Goal: Task Accomplishment & Management: Manage account settings

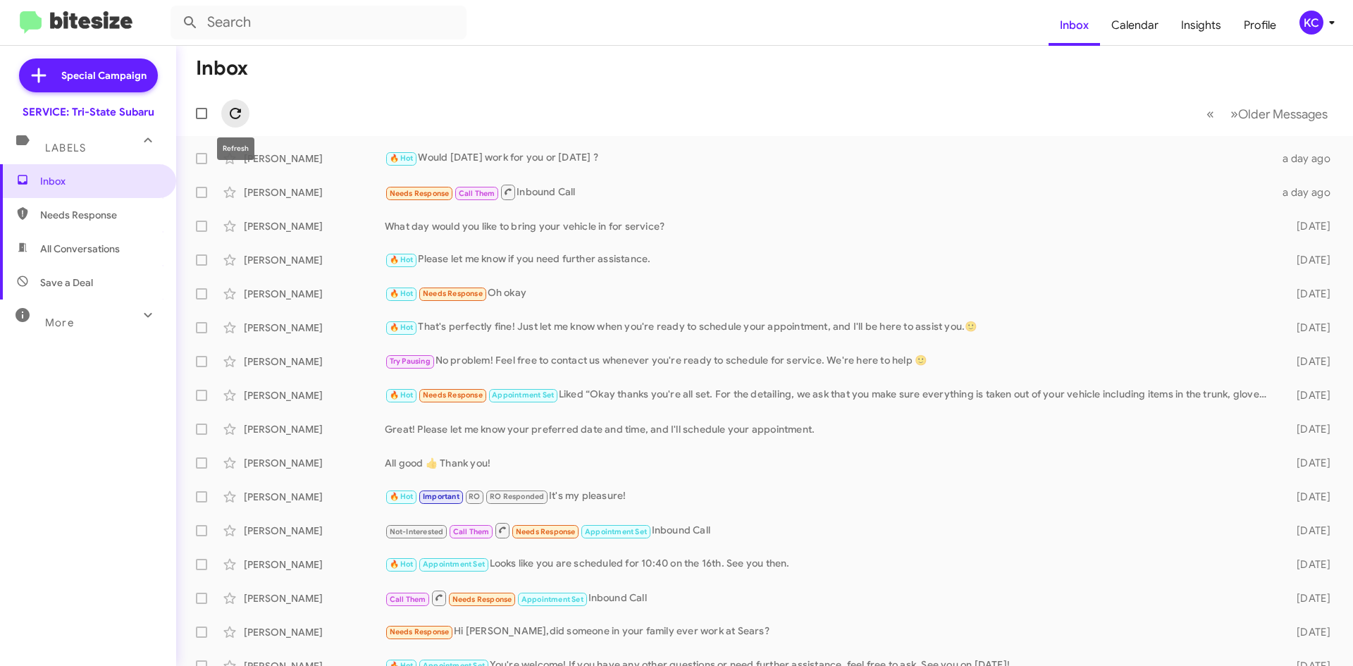
click at [231, 106] on icon at bounding box center [235, 113] width 17 height 17
click at [1310, 17] on div "KC" at bounding box center [1311, 23] width 24 height 24
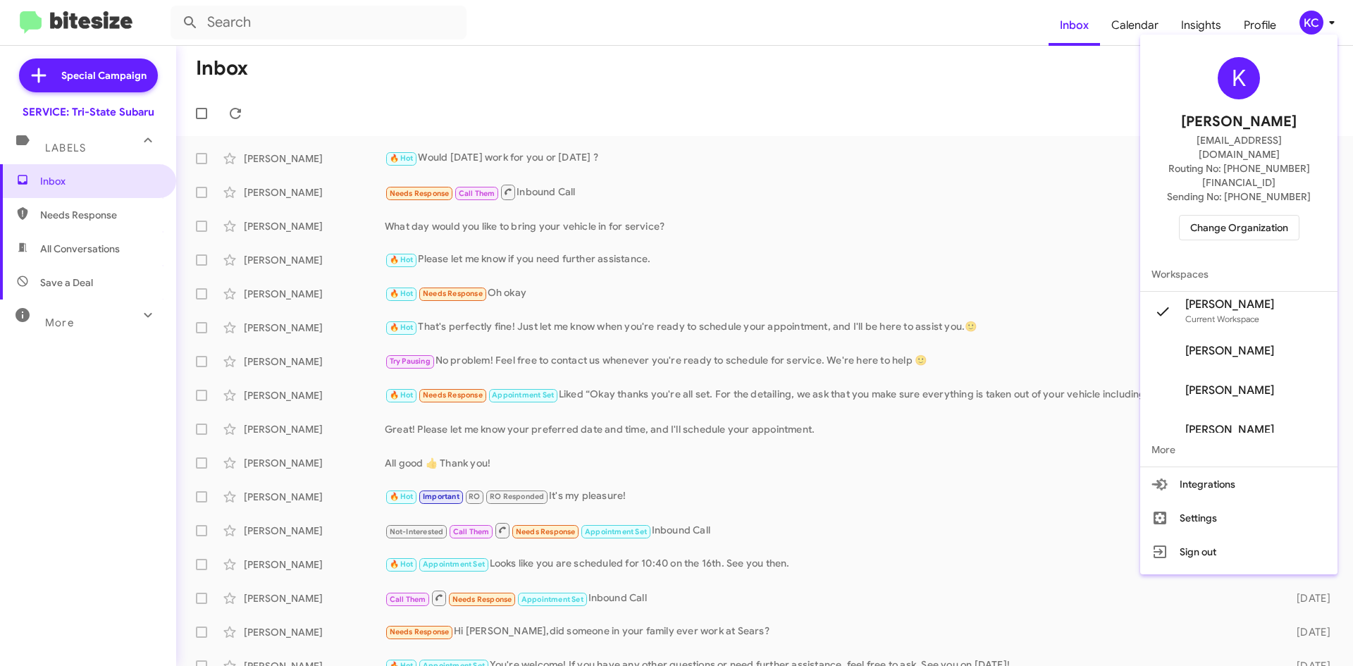
click at [1272, 216] on span "Change Organization" at bounding box center [1239, 228] width 98 height 24
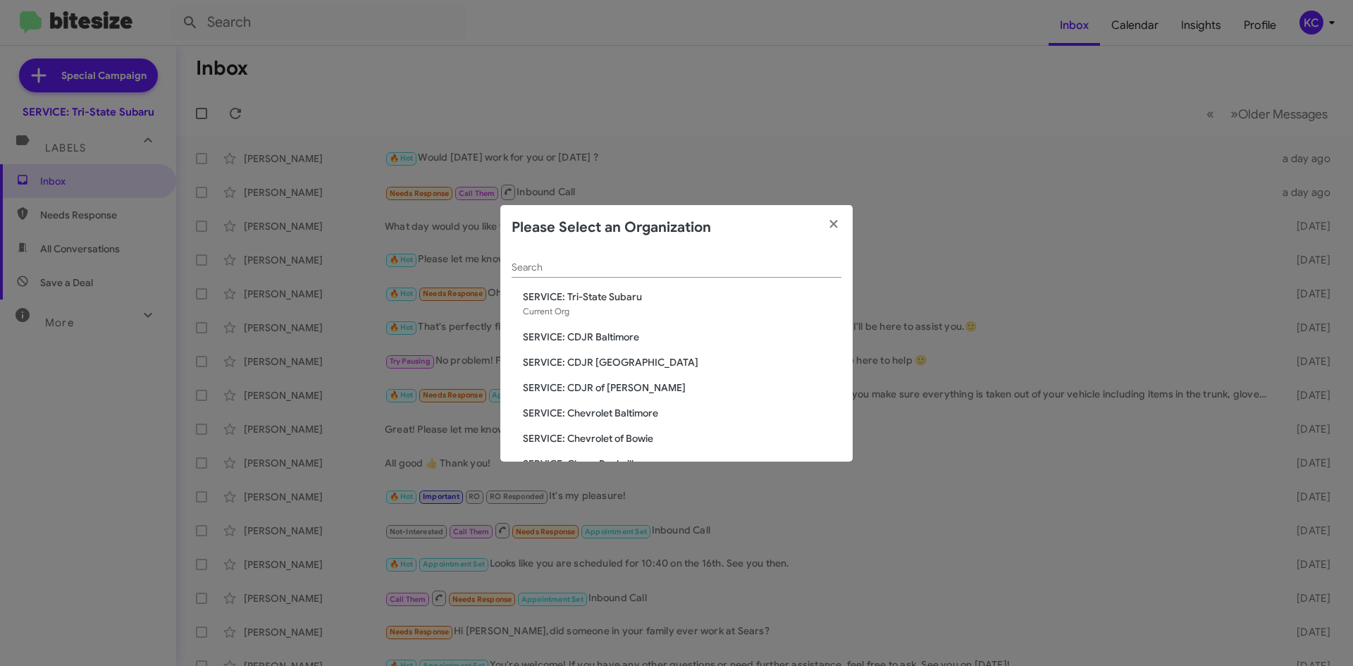
click at [594, 335] on span "SERVICE: CDJR Baltimore" at bounding box center [682, 337] width 318 height 14
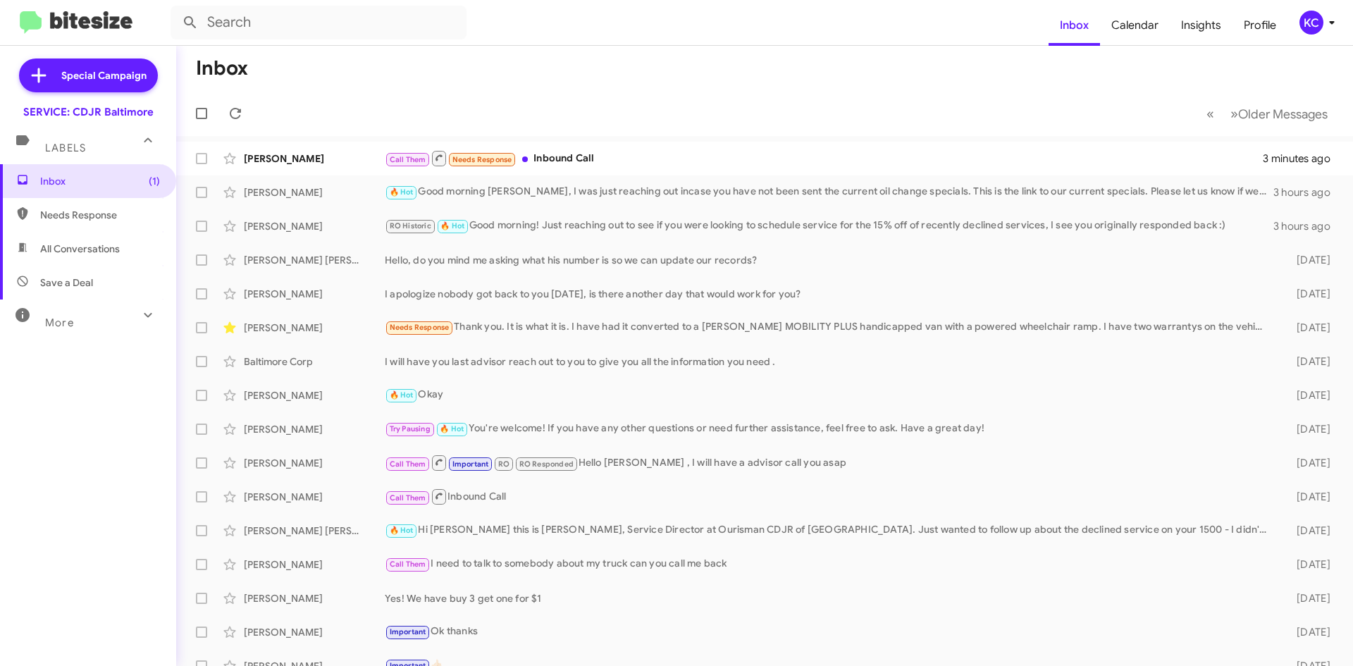
click at [1307, 12] on div "KC" at bounding box center [1311, 23] width 24 height 24
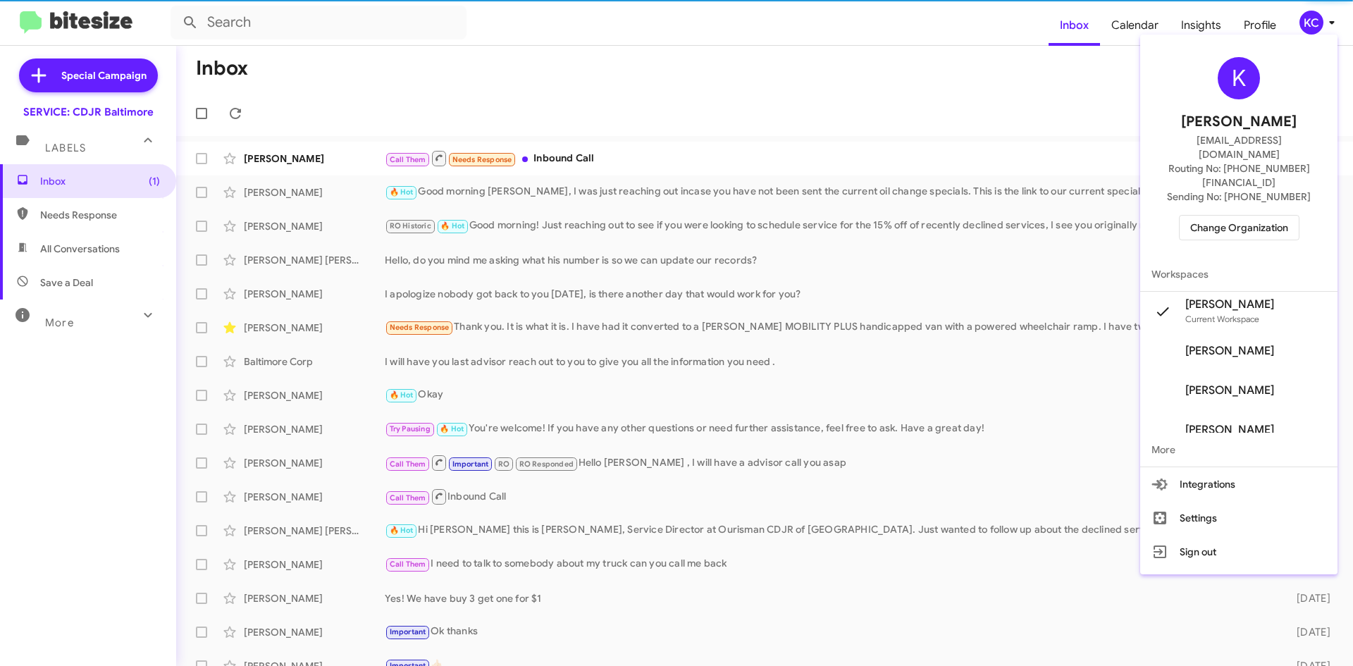
click at [1257, 183] on div "K Kimberly Cole kcole@ourismancars.com Routing No: +1 (410) 288-3100 Sending No…" at bounding box center [1238, 148] width 197 height 217
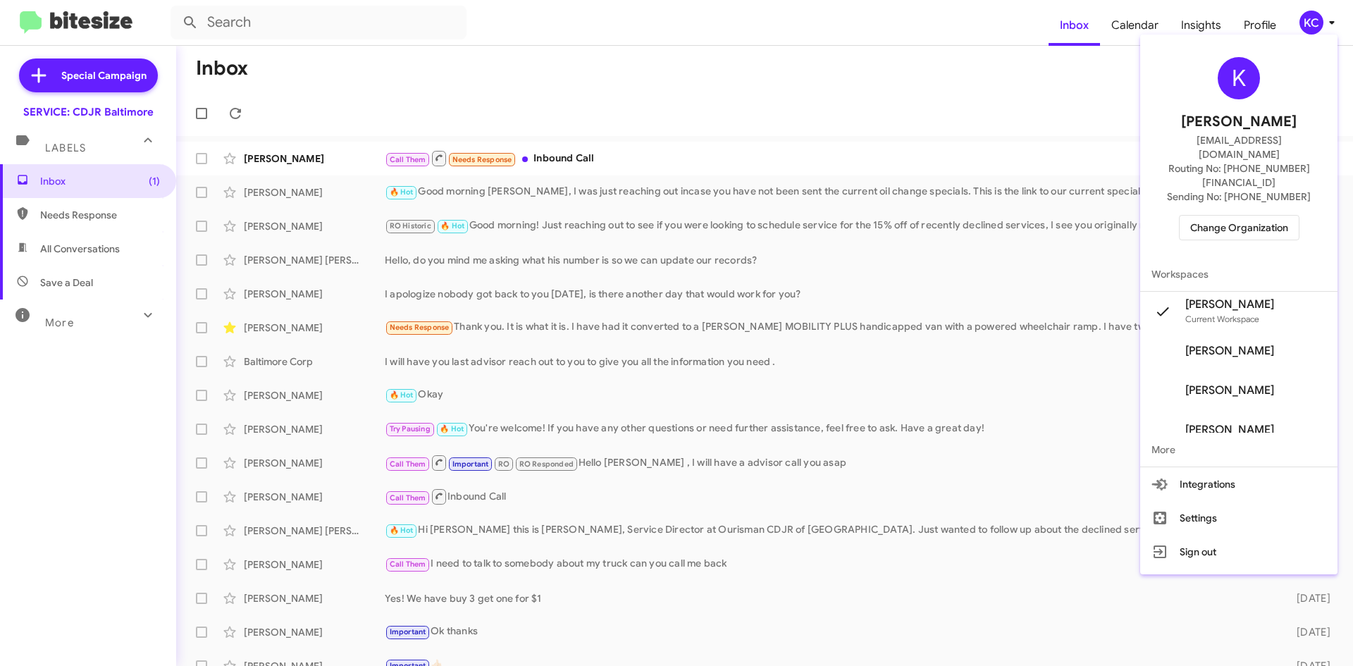
click at [1255, 216] on span "Change Organization" at bounding box center [1239, 228] width 98 height 24
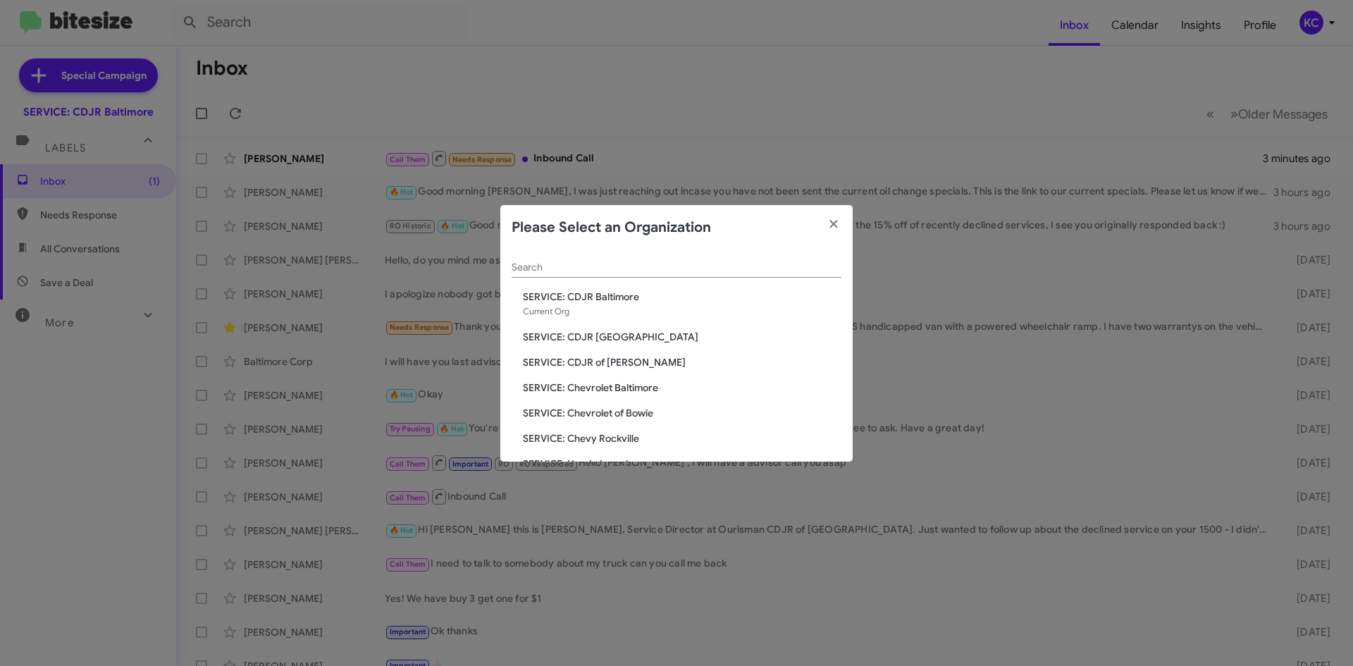
click at [585, 335] on span "SERVICE: CDJR [GEOGRAPHIC_DATA]" at bounding box center [682, 337] width 318 height 14
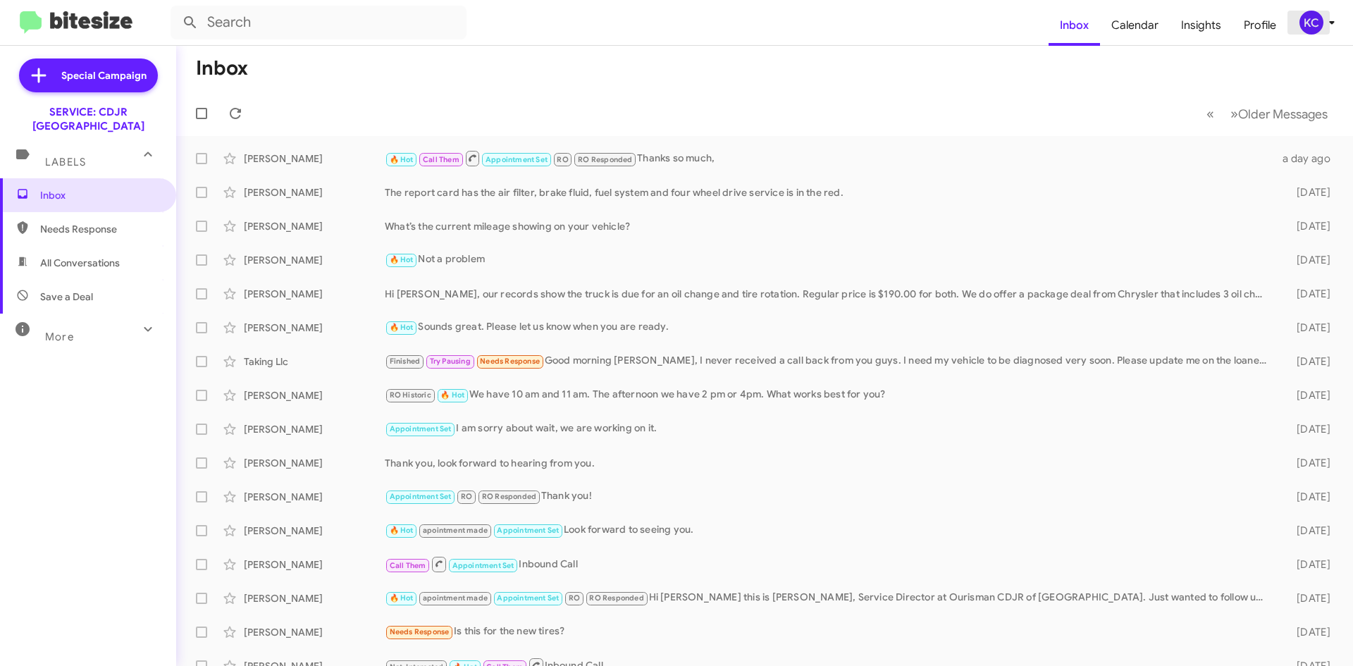
click at [1312, 24] on div "KC" at bounding box center [1311, 23] width 24 height 24
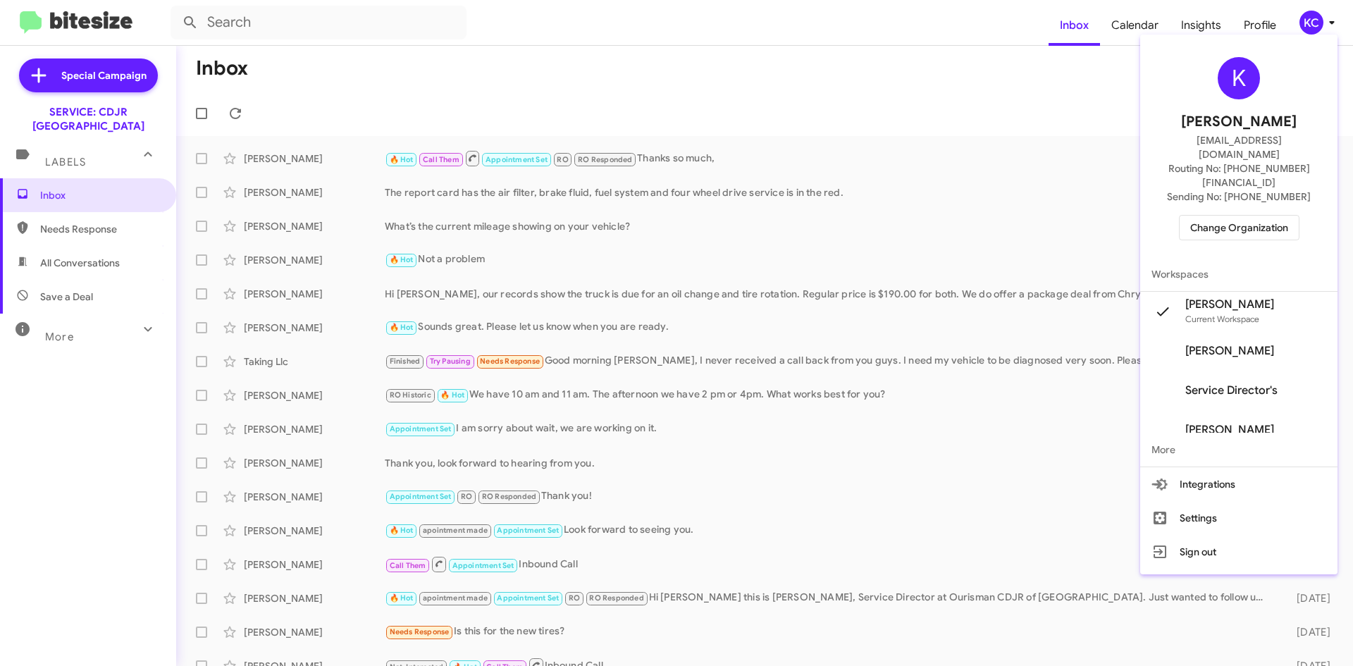
click at [1265, 185] on div "K Kimberly Cole kcole@ourismancars.com Routing No: +1 (410) 988-8100 Sending No…" at bounding box center [1238, 148] width 197 height 217
click at [1243, 216] on span "Change Organization" at bounding box center [1239, 228] width 98 height 24
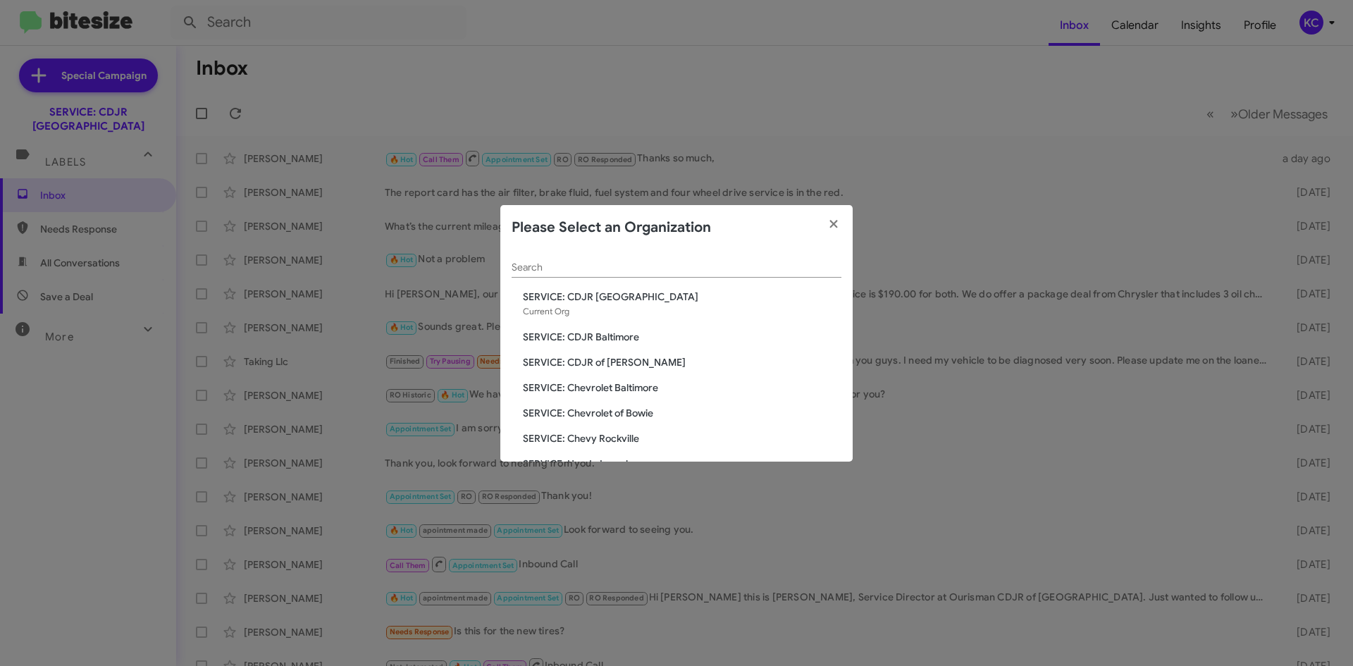
click at [600, 364] on span "SERVICE: CDJR of [PERSON_NAME]" at bounding box center [682, 362] width 318 height 14
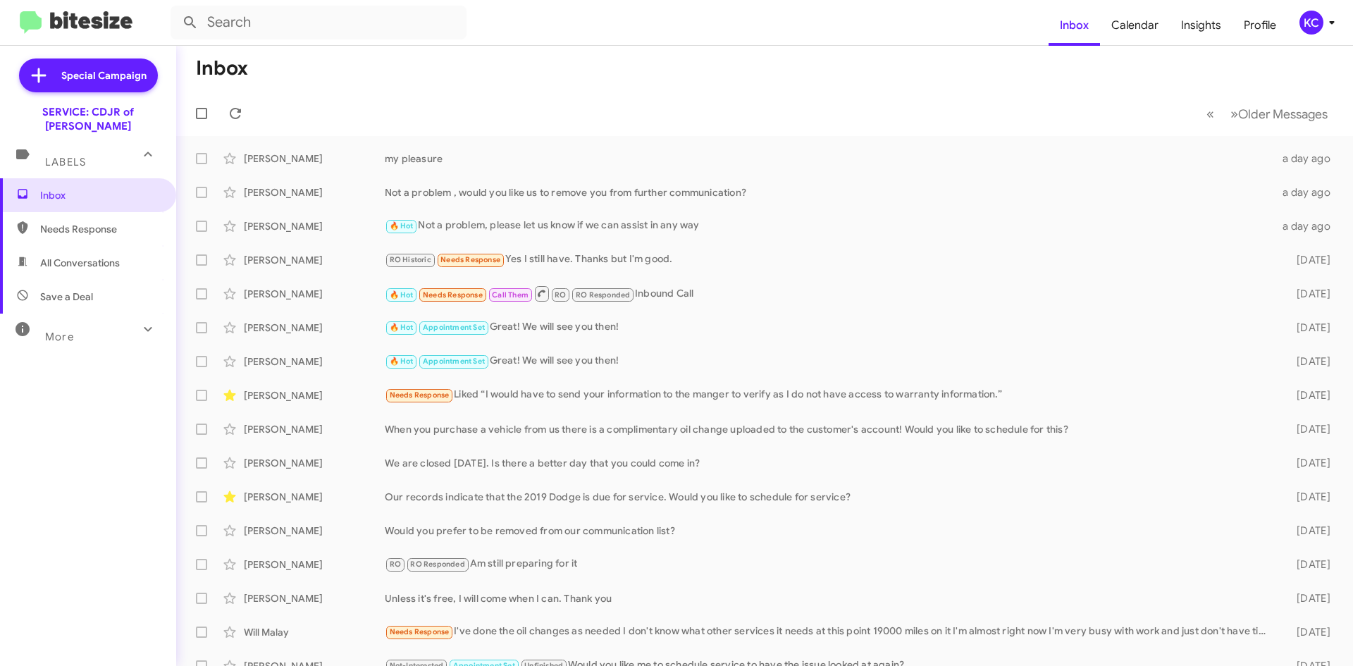
click at [1305, 25] on div "KC" at bounding box center [1311, 23] width 24 height 24
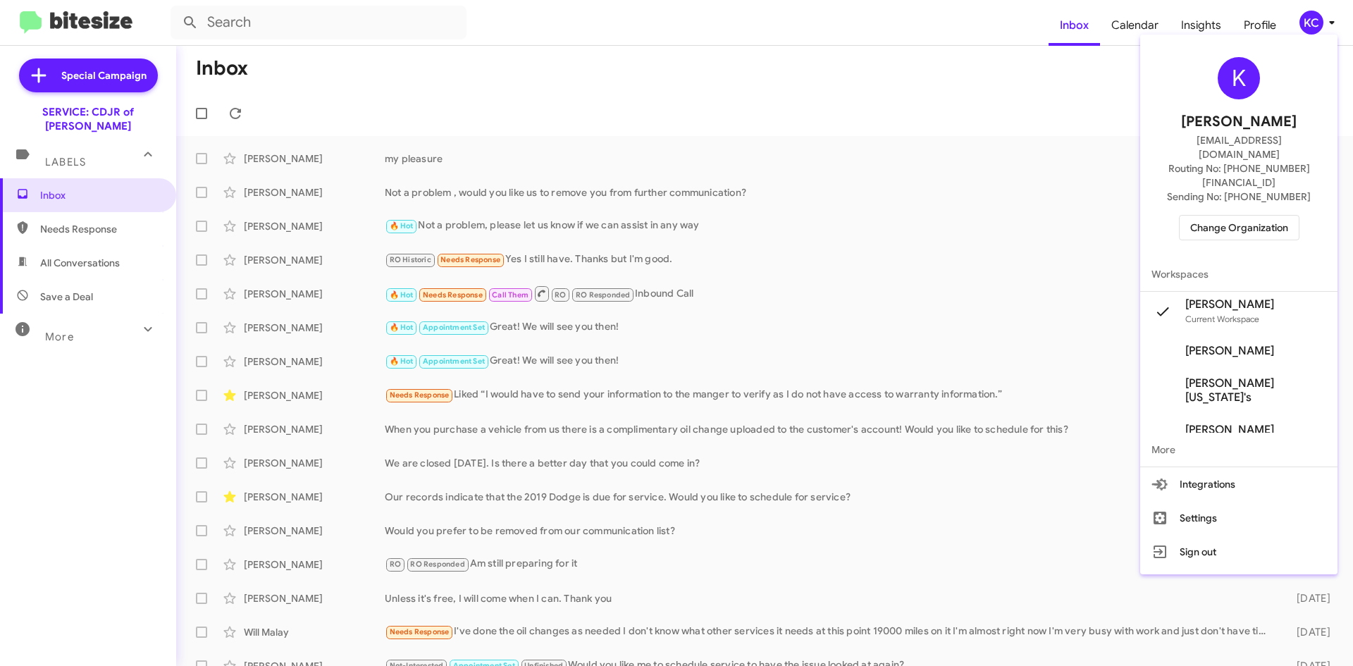
click at [1191, 215] on button "Change Organization" at bounding box center [1239, 227] width 120 height 25
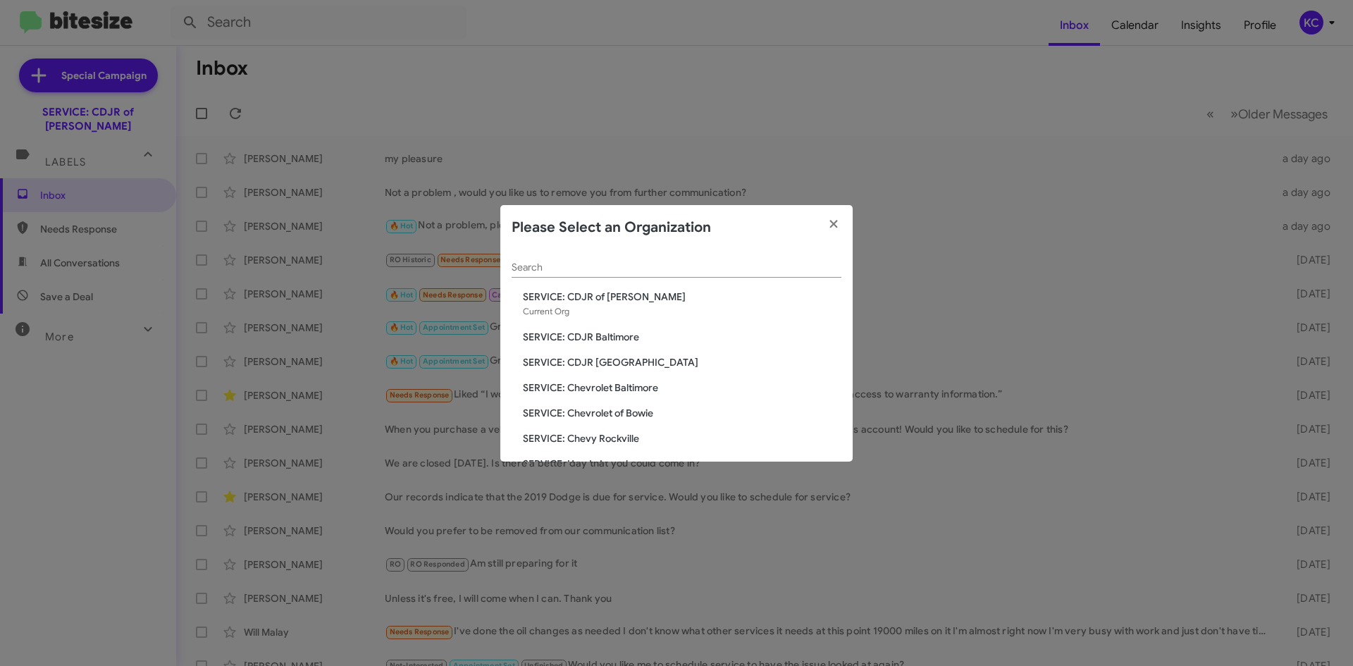
click at [600, 387] on span "SERVICE: Chevrolet Baltimore" at bounding box center [682, 387] width 318 height 14
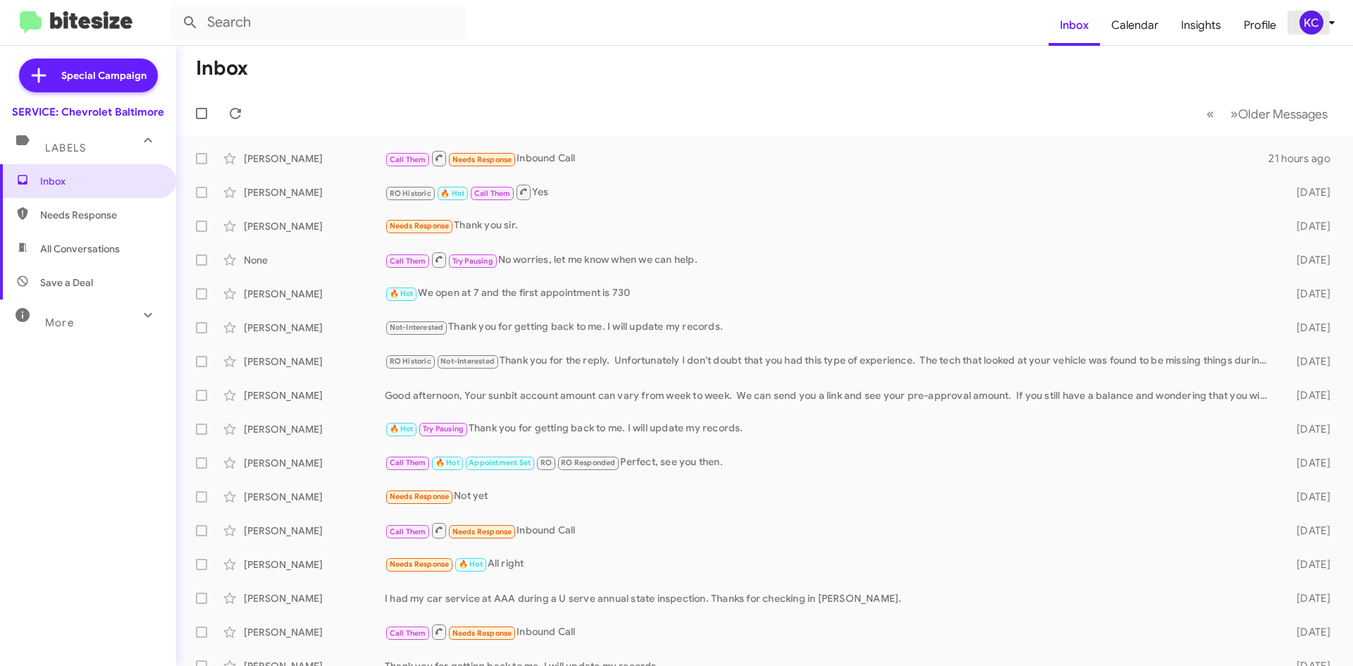
click at [1311, 25] on div "KC" at bounding box center [1311, 23] width 24 height 24
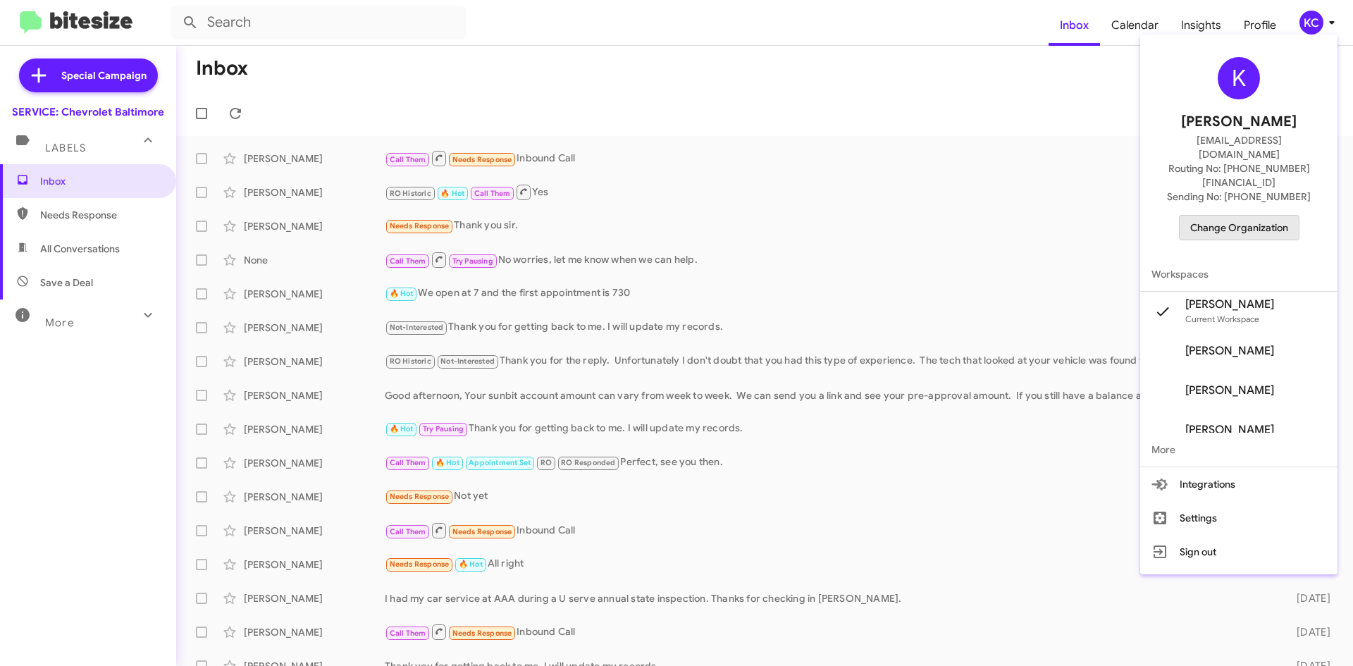
click at [1239, 216] on span "Change Organization" at bounding box center [1239, 228] width 98 height 24
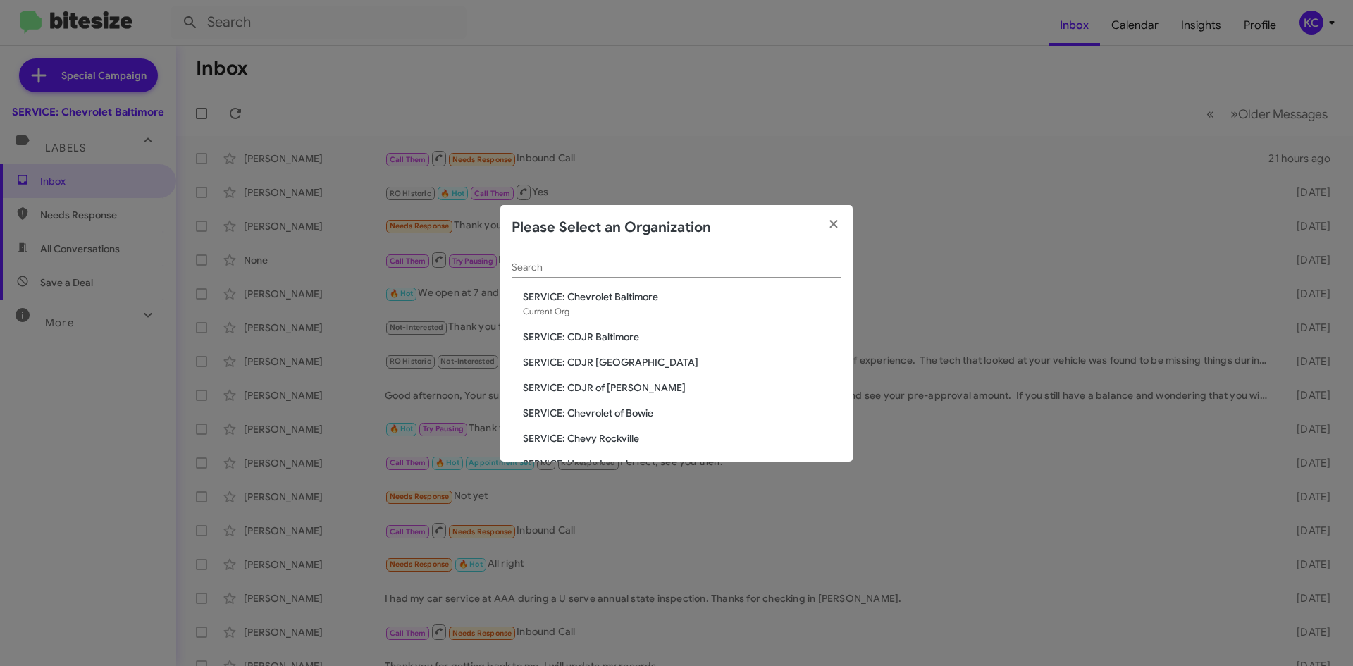
scroll to position [70, 0]
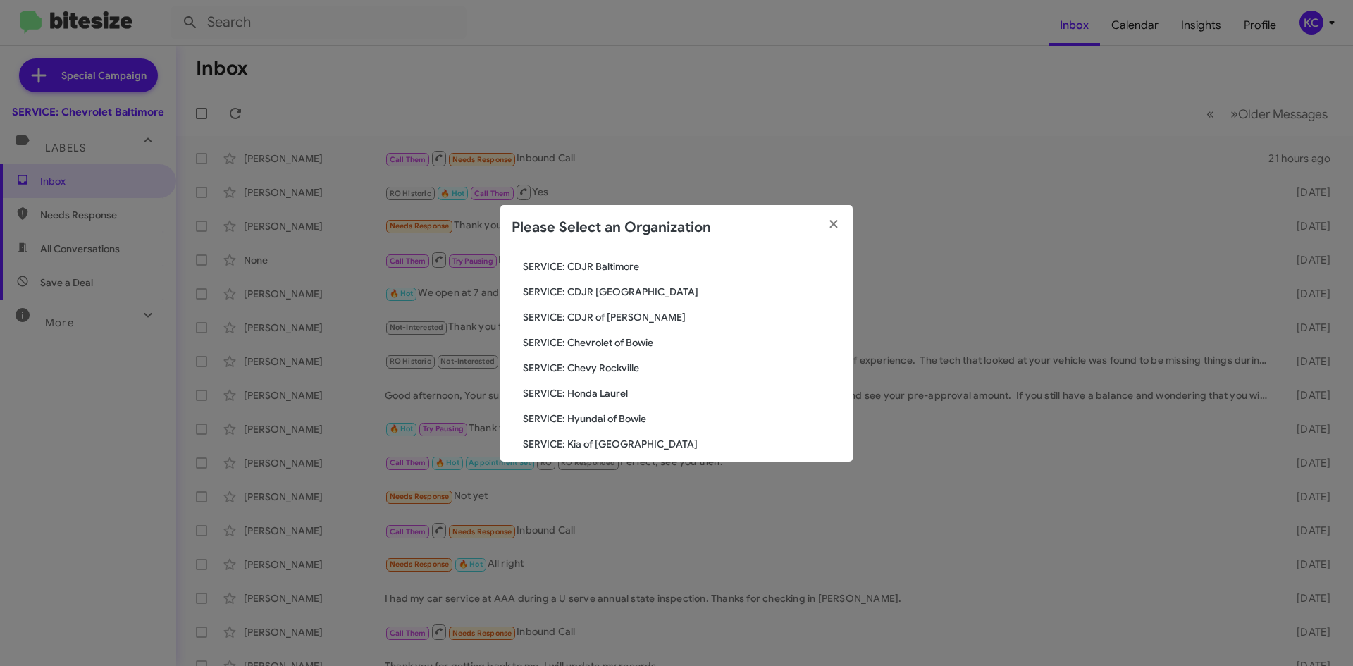
click at [628, 341] on span "SERVICE: Chevrolet of Bowie" at bounding box center [682, 342] width 318 height 14
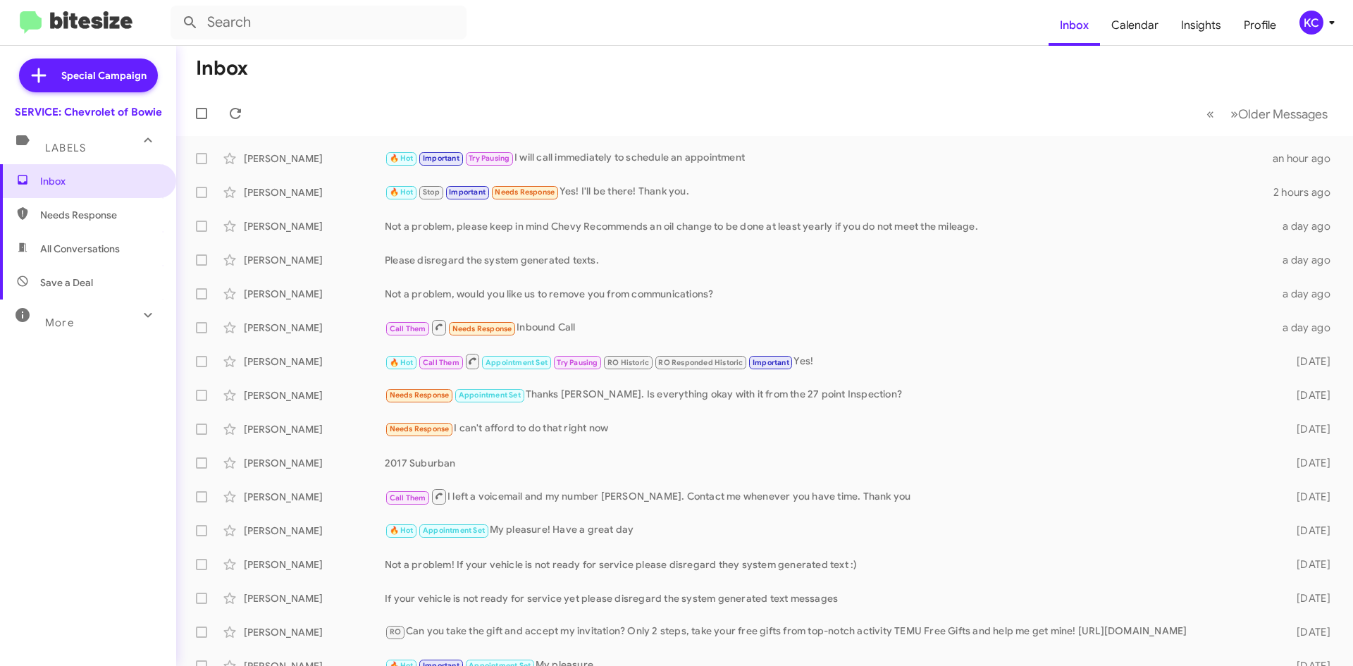
click at [1303, 20] on div "KC" at bounding box center [1311, 23] width 24 height 24
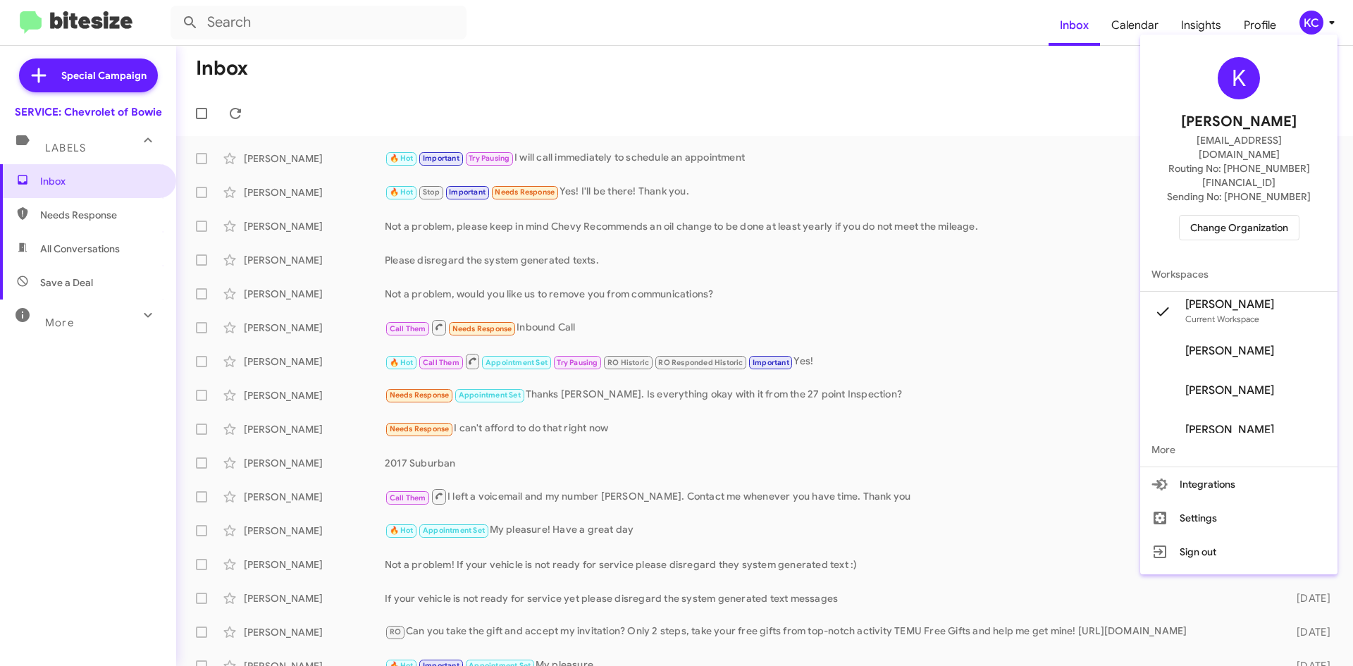
click at [1222, 216] on span "Change Organization" at bounding box center [1239, 228] width 98 height 24
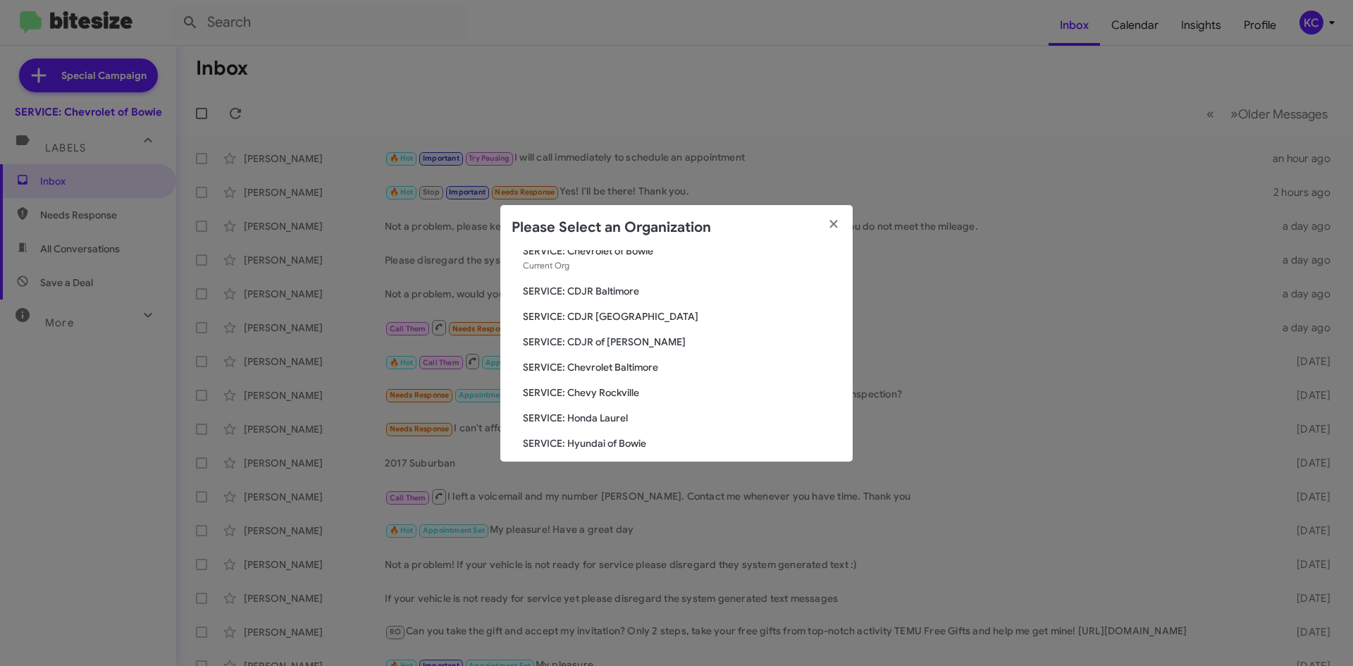
scroll to position [70, 0]
click at [632, 367] on span "SERVICE: Chevy Rockville" at bounding box center [682, 368] width 318 height 14
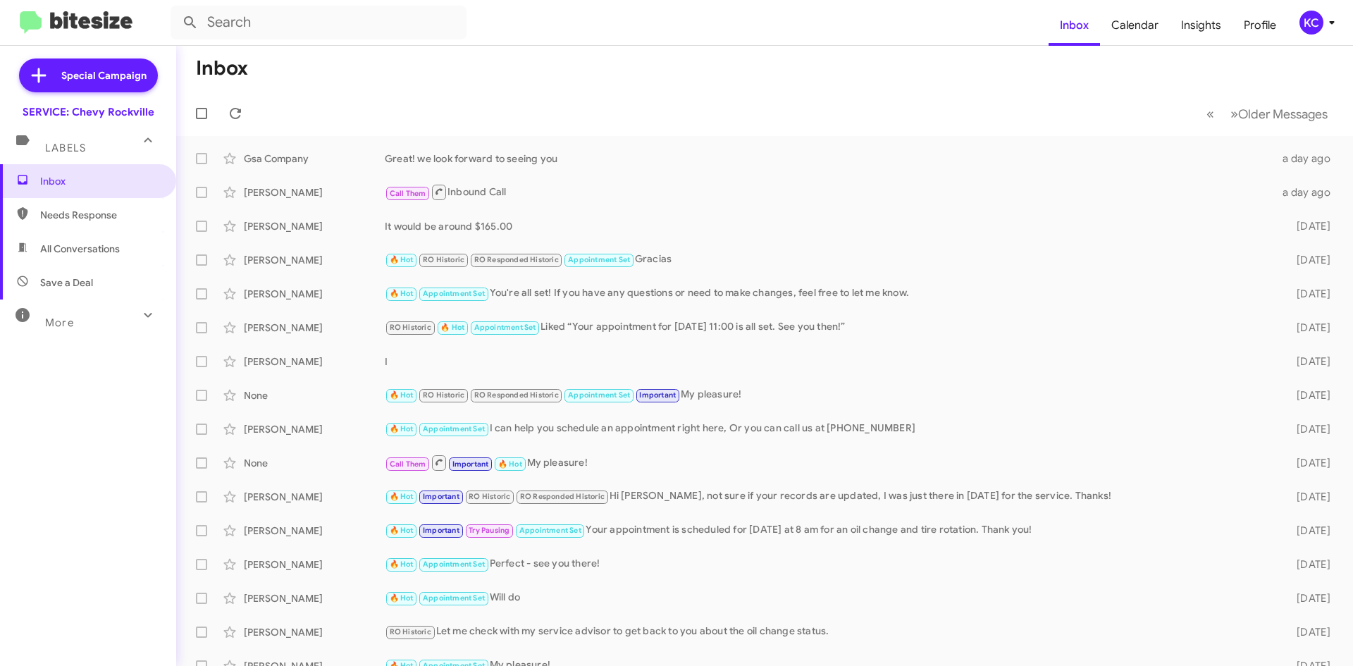
click at [1317, 29] on div "KC" at bounding box center [1311, 23] width 24 height 24
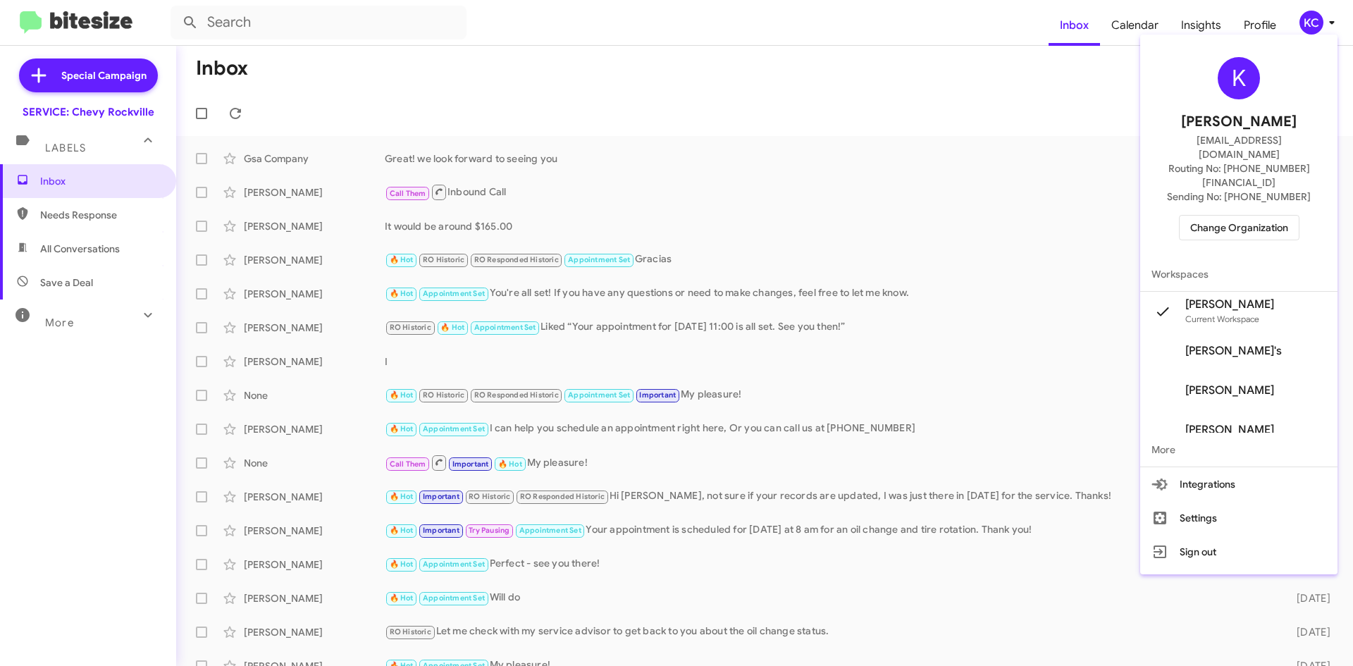
click at [1189, 215] on button "Change Organization" at bounding box center [1239, 227] width 120 height 25
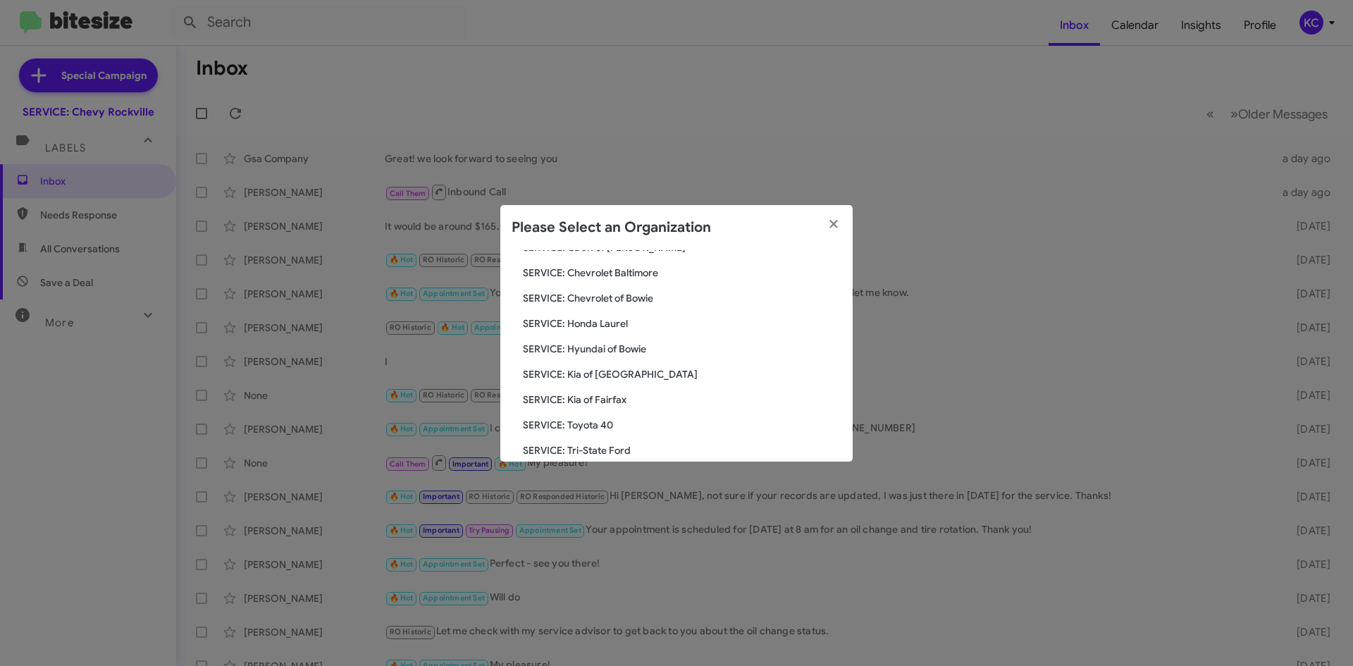
scroll to position [141, 0]
click at [602, 344] on span "SERVICE: Hyundai of Bowie" at bounding box center [682, 348] width 318 height 14
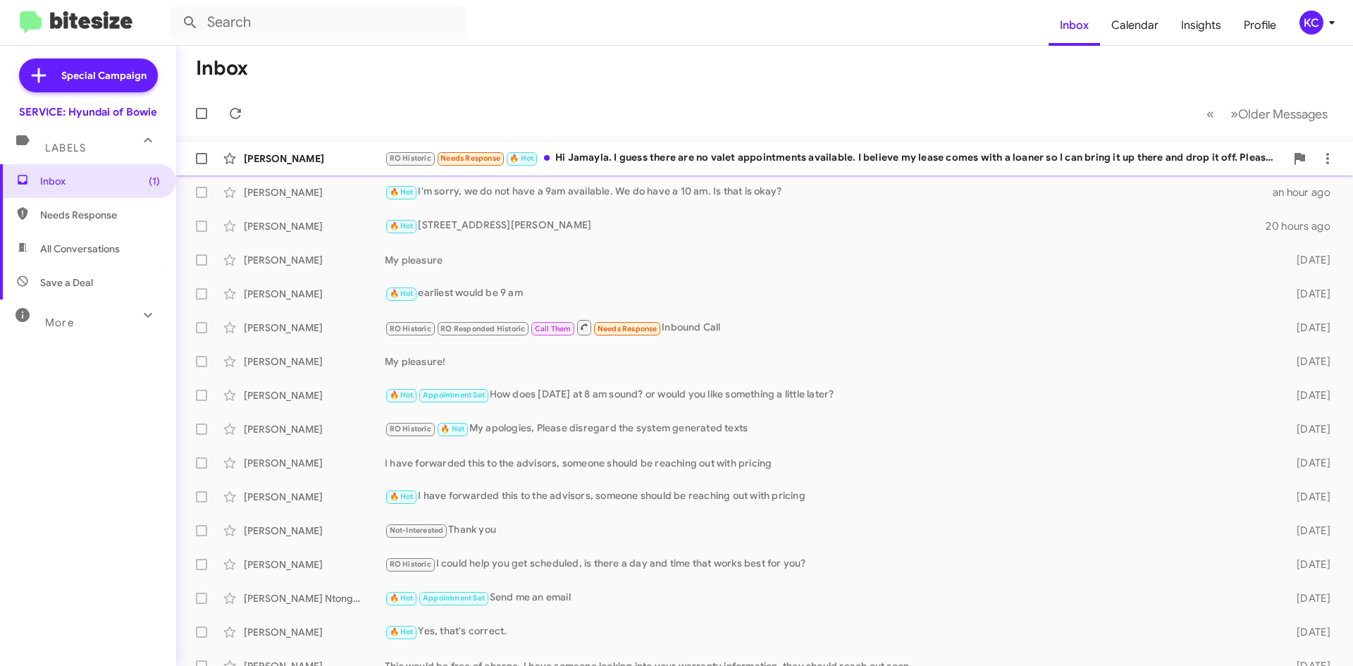
click at [769, 156] on div "RO Historic Needs Response 🔥 Hot Hi Jamayla. I guess there are no valet appoint…" at bounding box center [835, 158] width 900 height 16
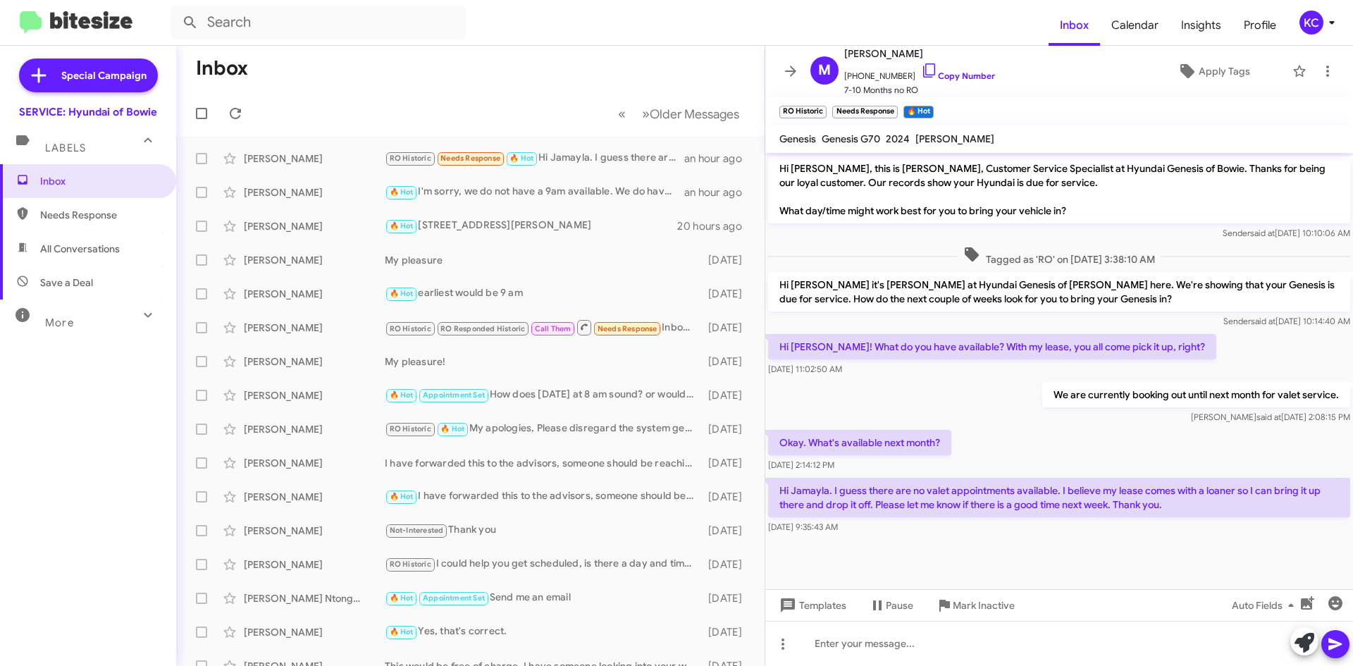
click at [960, 31] on form at bounding box center [609, 23] width 878 height 34
click at [893, 49] on span "Mark Metcalfe" at bounding box center [919, 53] width 151 height 17
click at [895, 49] on span "Mark Metcalfe" at bounding box center [919, 53] width 151 height 17
drag, startPoint x: 922, startPoint y: 49, endPoint x: 841, endPoint y: 55, distance: 80.5
click at [841, 55] on div "M Mark Metcalfe +12022533099 Copy Number 7-10 Months no RO" at bounding box center [900, 71] width 190 height 52
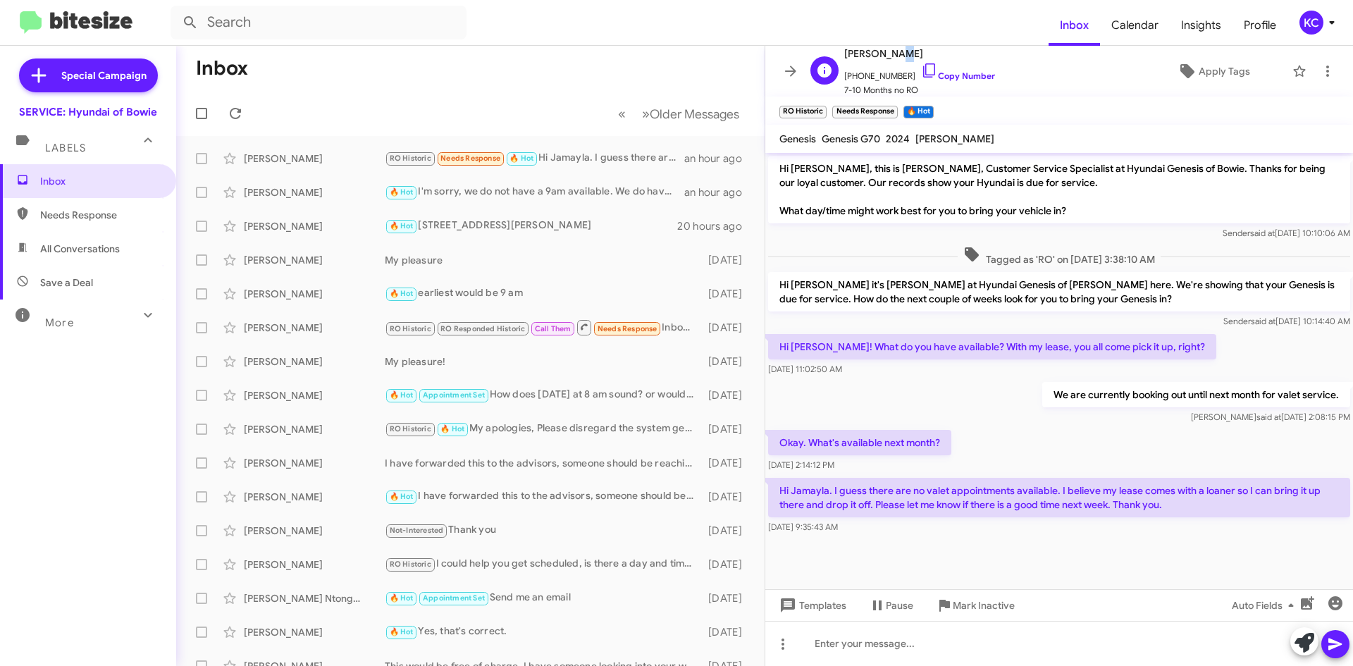
copy div "Mark Metcalfe"
click at [921, 65] on icon at bounding box center [929, 70] width 17 height 17
copy div "Mark Metcalfe"
click at [1310, 25] on div "KC" at bounding box center [1311, 23] width 24 height 24
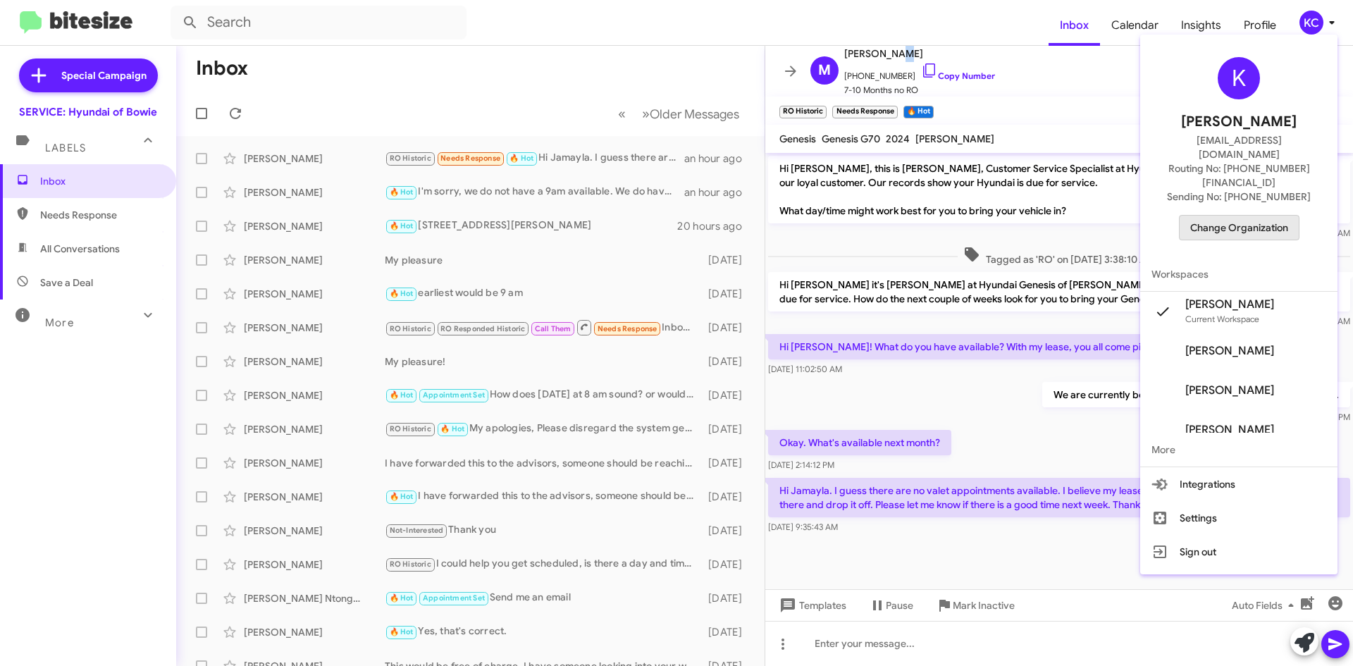
click at [1269, 216] on span "Change Organization" at bounding box center [1239, 228] width 98 height 24
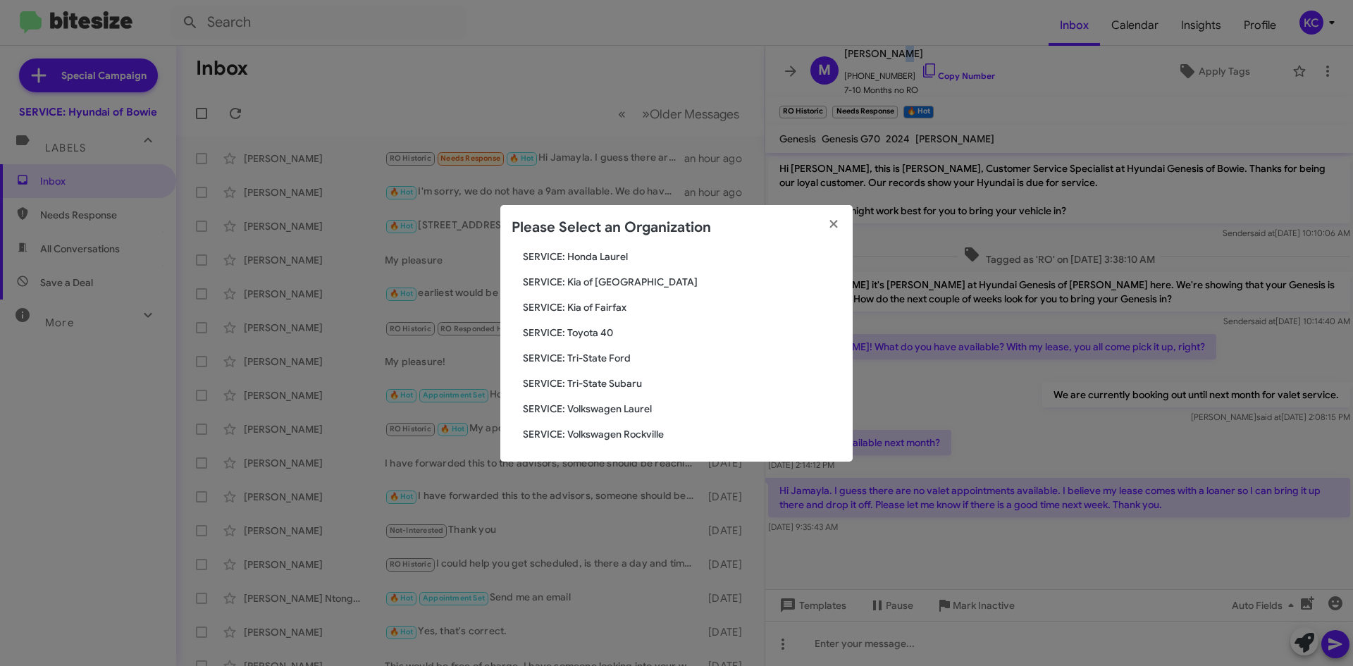
scroll to position [235, 0]
click at [618, 304] on span "SERVICE: Kia of Fairfax" at bounding box center [682, 305] width 318 height 14
click at [616, 304] on span "SERVICE: Kia of Fairfax" at bounding box center [682, 305] width 318 height 14
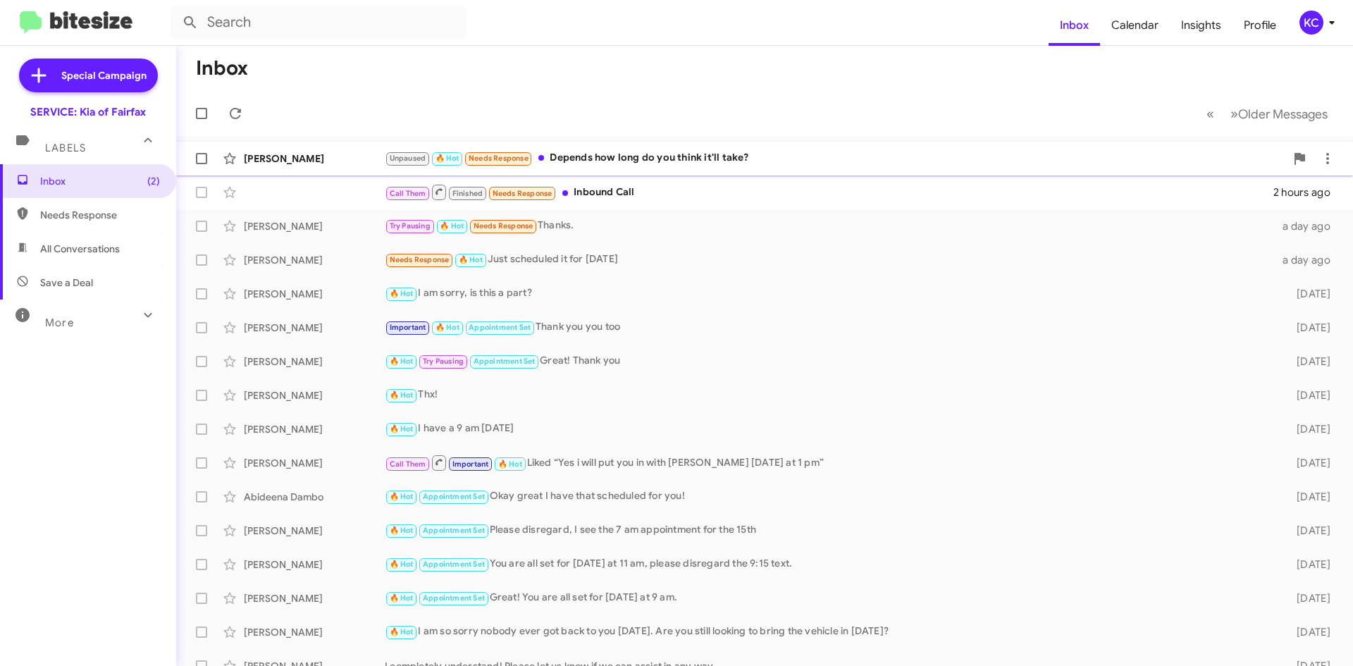
click at [770, 165] on div "Unpaused 🔥 Hot Needs Response Depends how long do you think it'll take?" at bounding box center [835, 158] width 900 height 16
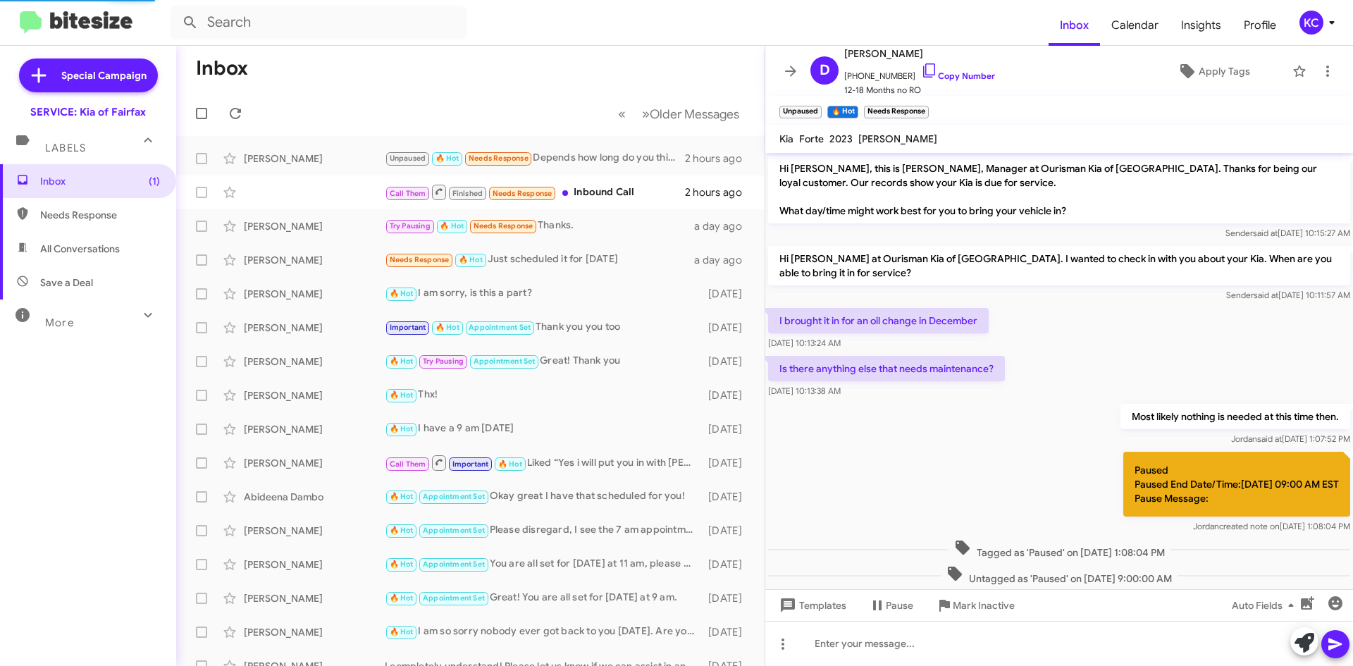
scroll to position [247, 0]
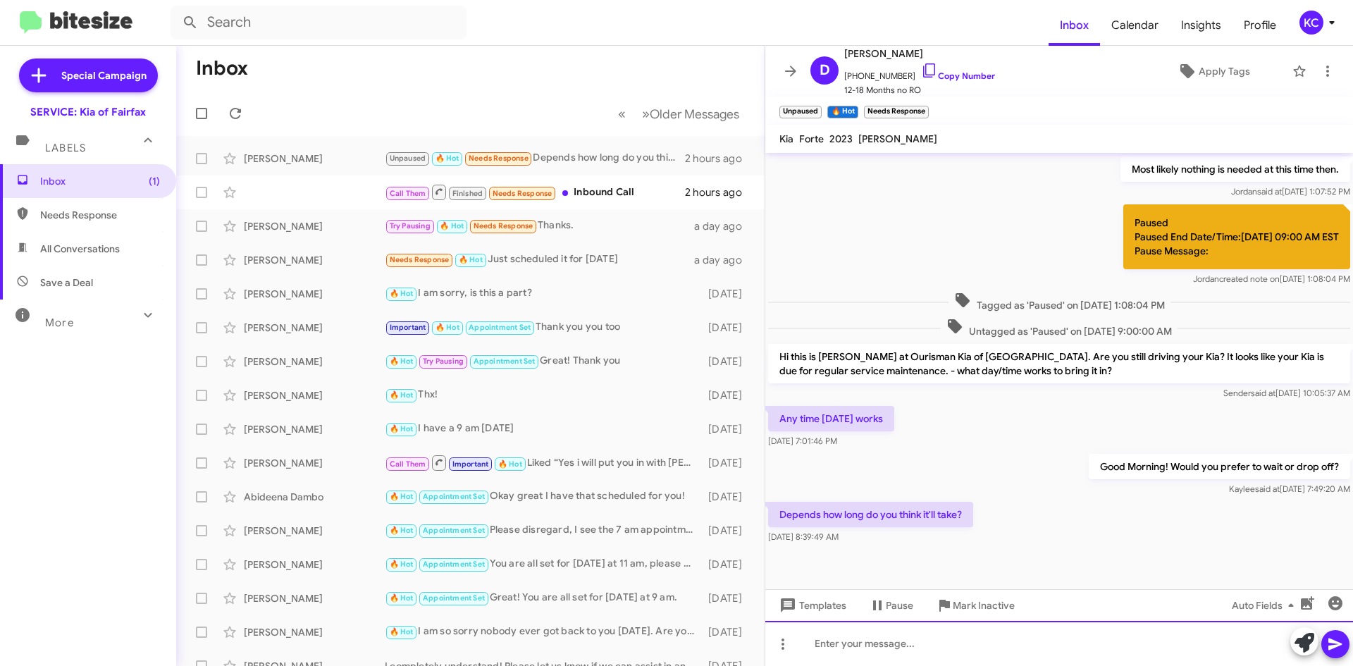
click at [924, 656] on div at bounding box center [1059, 643] width 588 height 45
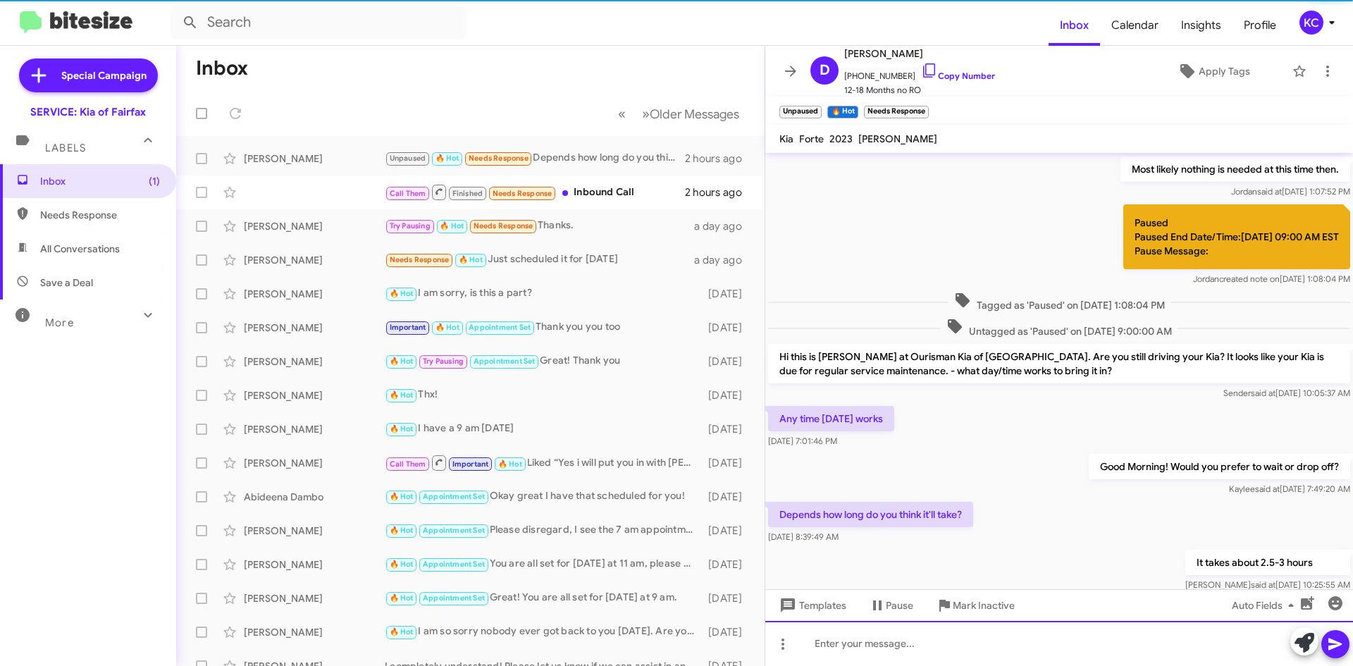
scroll to position [0, 0]
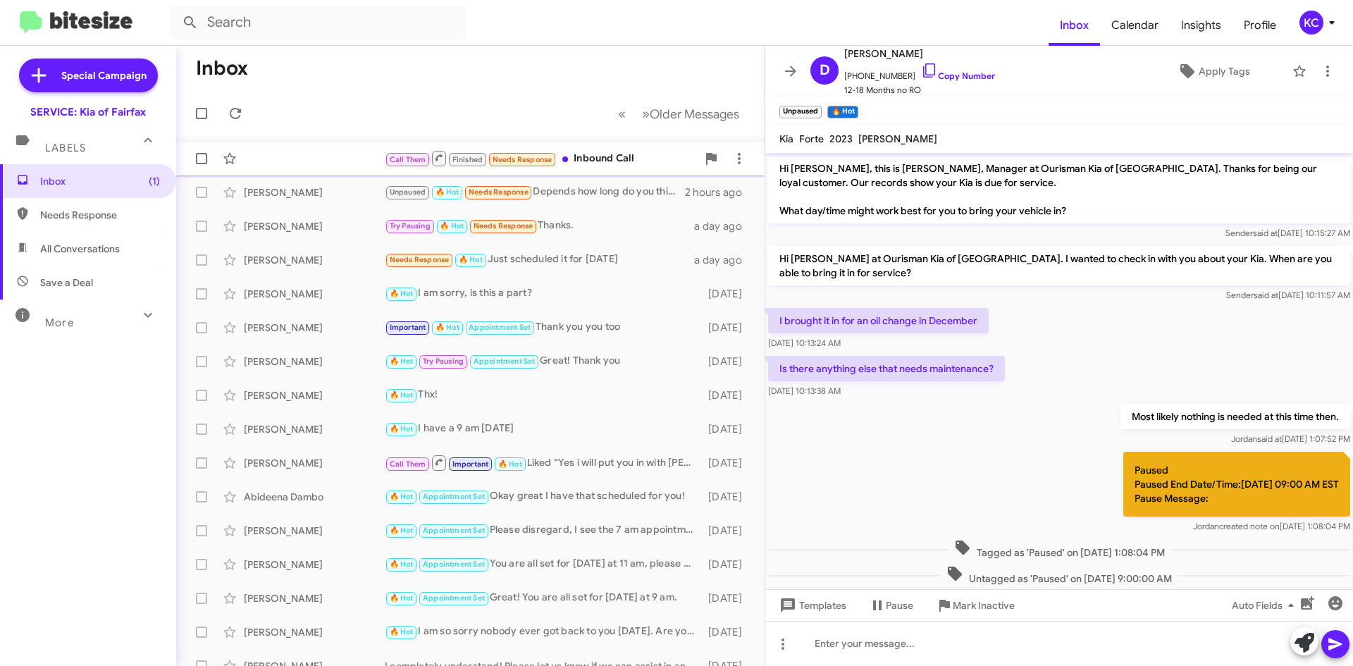
click at [610, 162] on div "Call Them Finished Needs Response Inbound Call" at bounding box center [541, 158] width 312 height 18
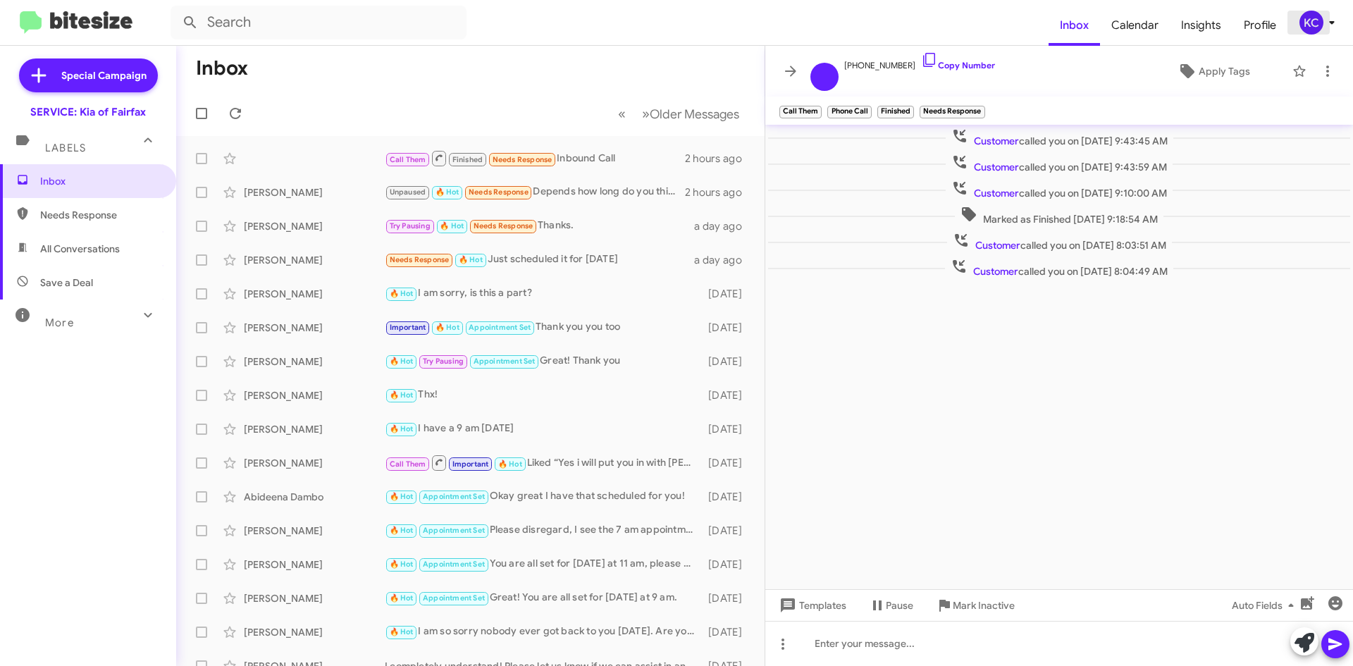
click at [1317, 27] on div "KC" at bounding box center [1311, 23] width 24 height 24
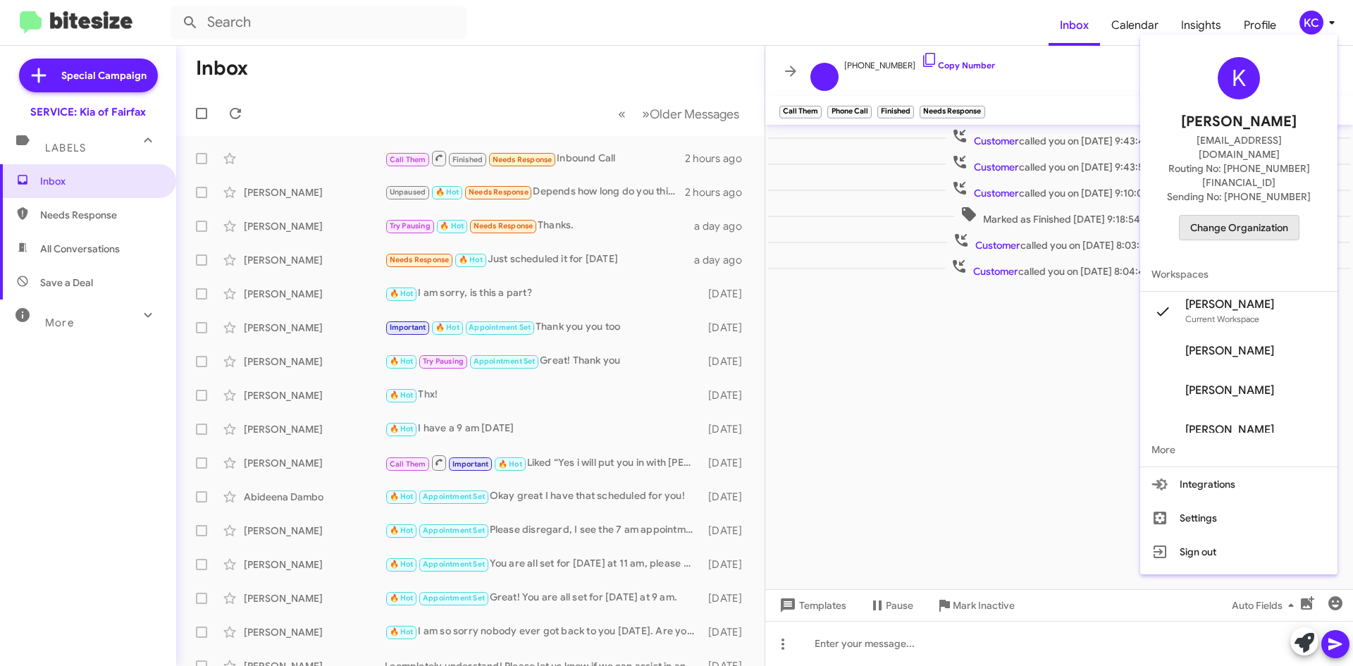
click at [1282, 216] on span "Change Organization" at bounding box center [1239, 228] width 98 height 24
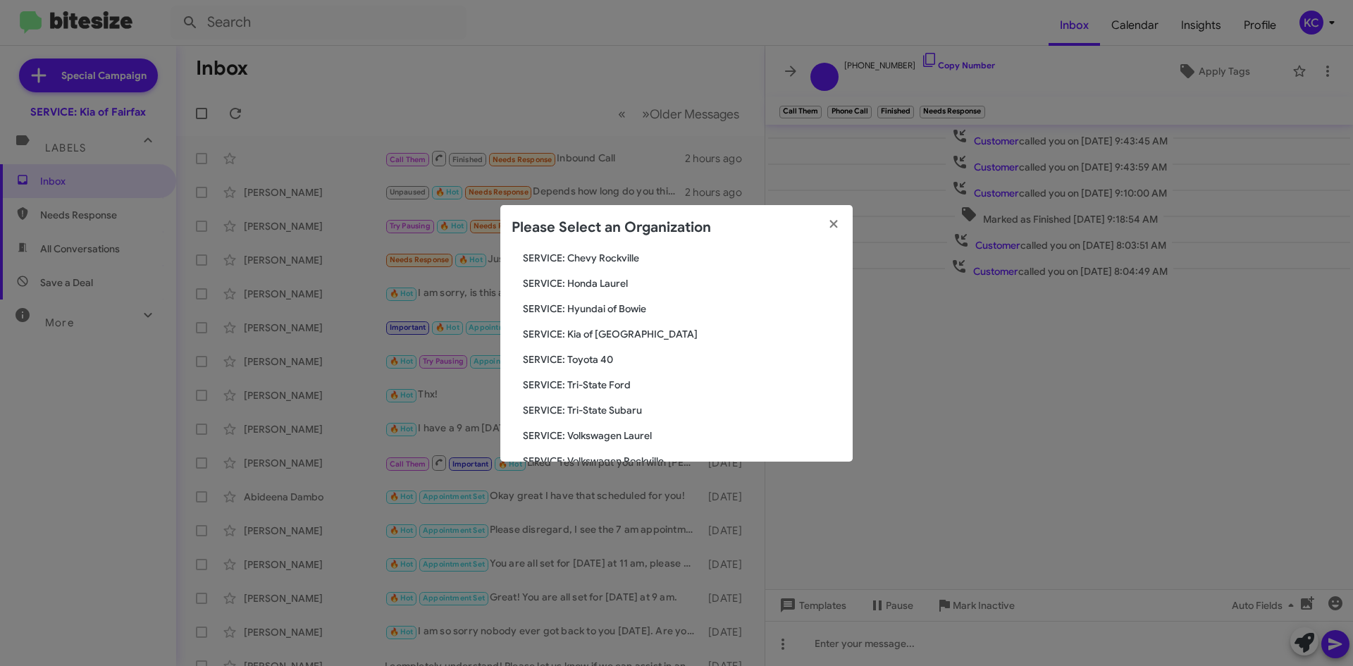
scroll to position [211, 0]
click at [612, 302] on span "SERVICE: Hyundai of Bowie" at bounding box center [682, 303] width 318 height 14
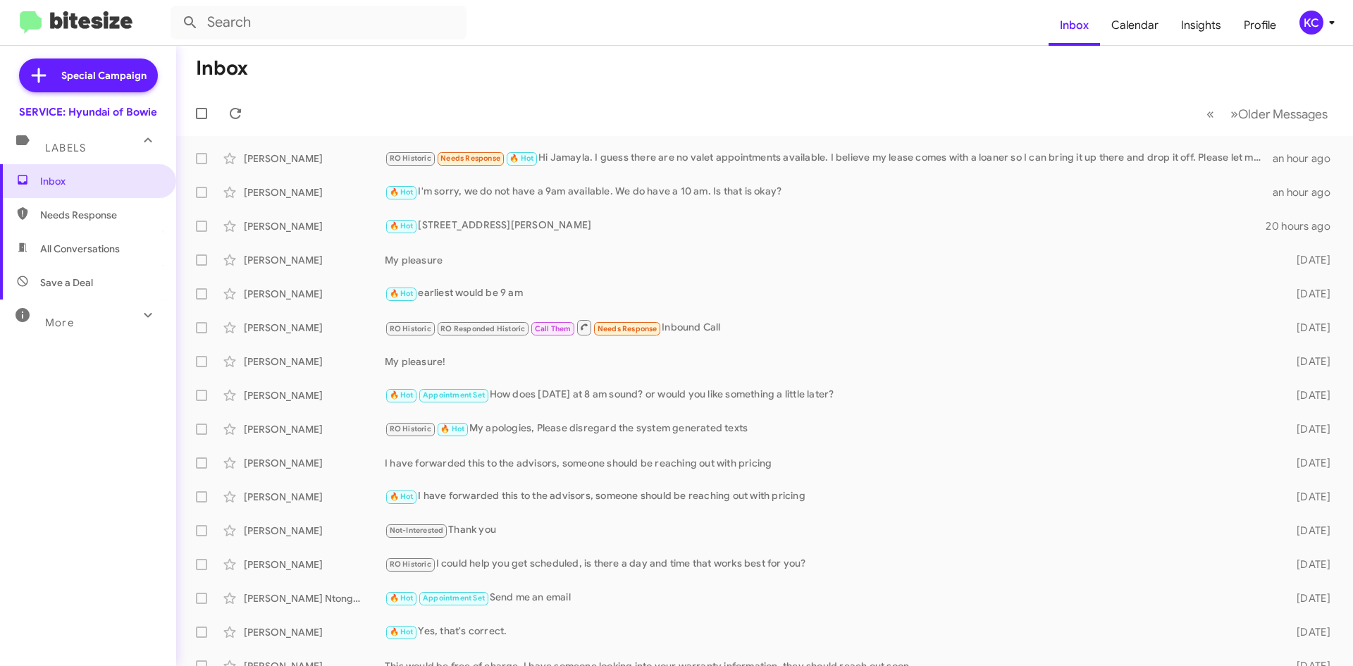
click at [1315, 19] on div "KC" at bounding box center [1311, 23] width 24 height 24
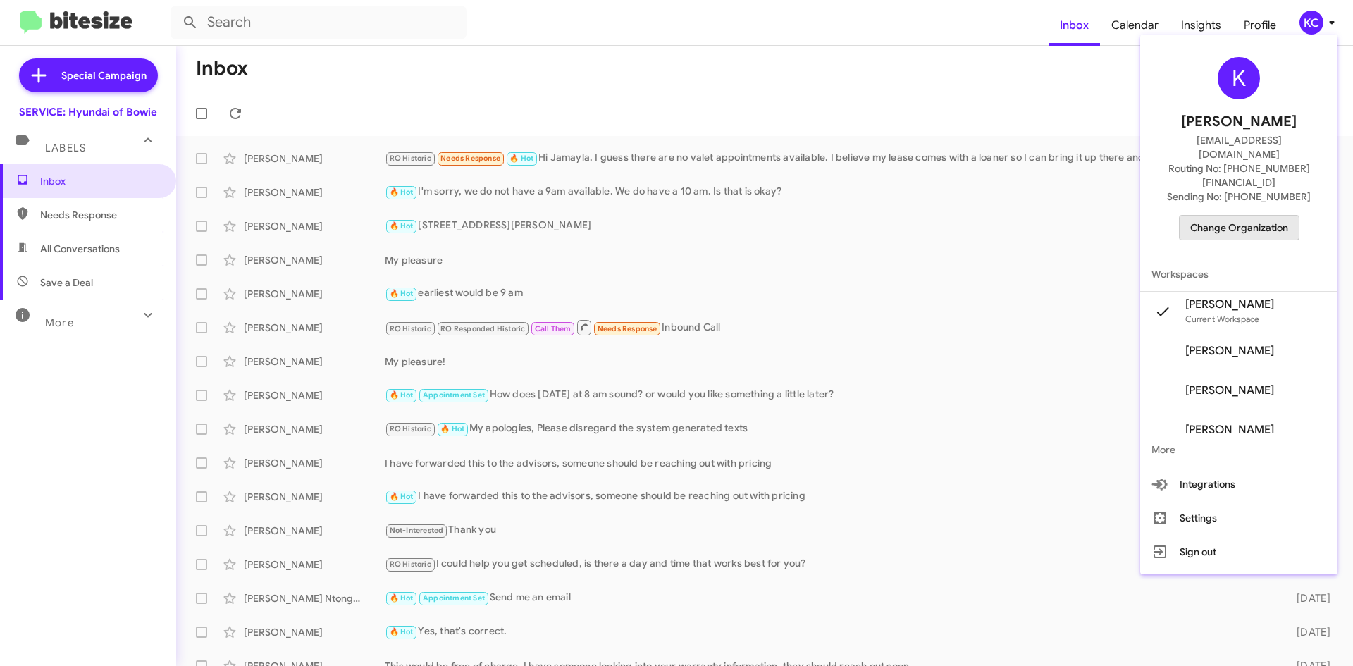
click at [1273, 216] on span "Change Organization" at bounding box center [1239, 228] width 98 height 24
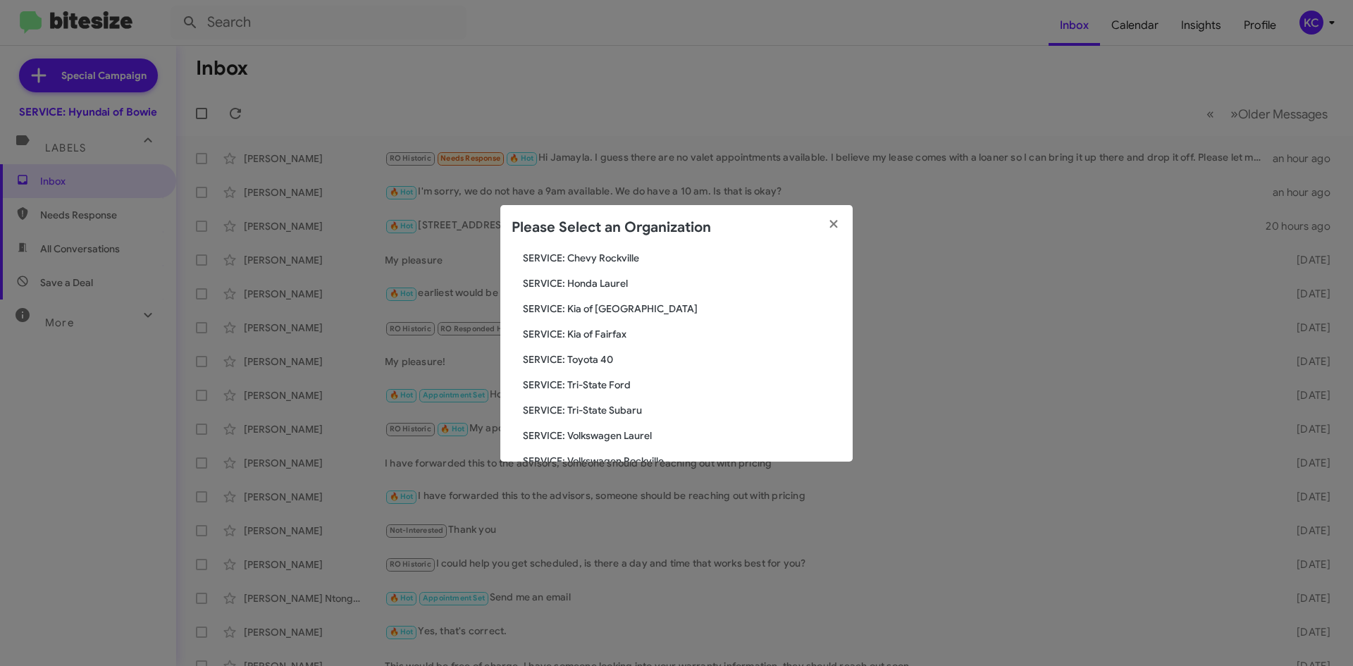
scroll to position [211, 0]
click at [628, 300] on span "SERVICE: Kia of [GEOGRAPHIC_DATA]" at bounding box center [682, 303] width 318 height 14
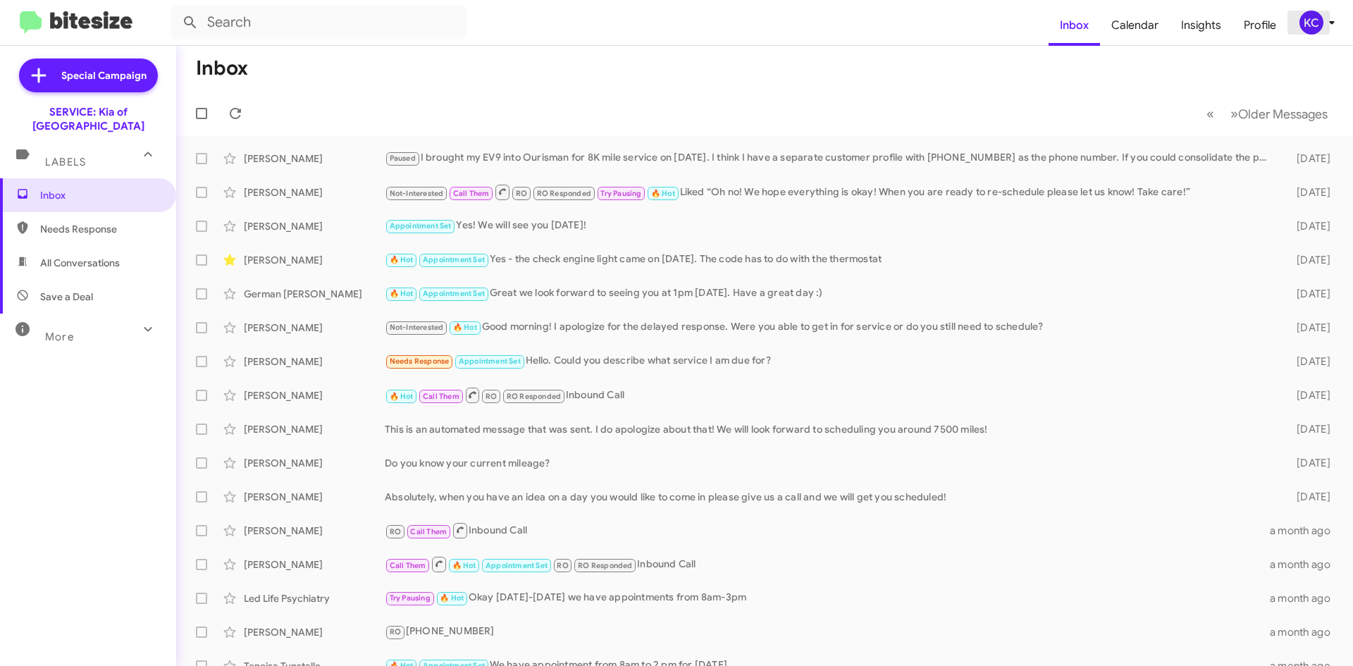
click at [1312, 23] on div "KC" at bounding box center [1311, 23] width 24 height 24
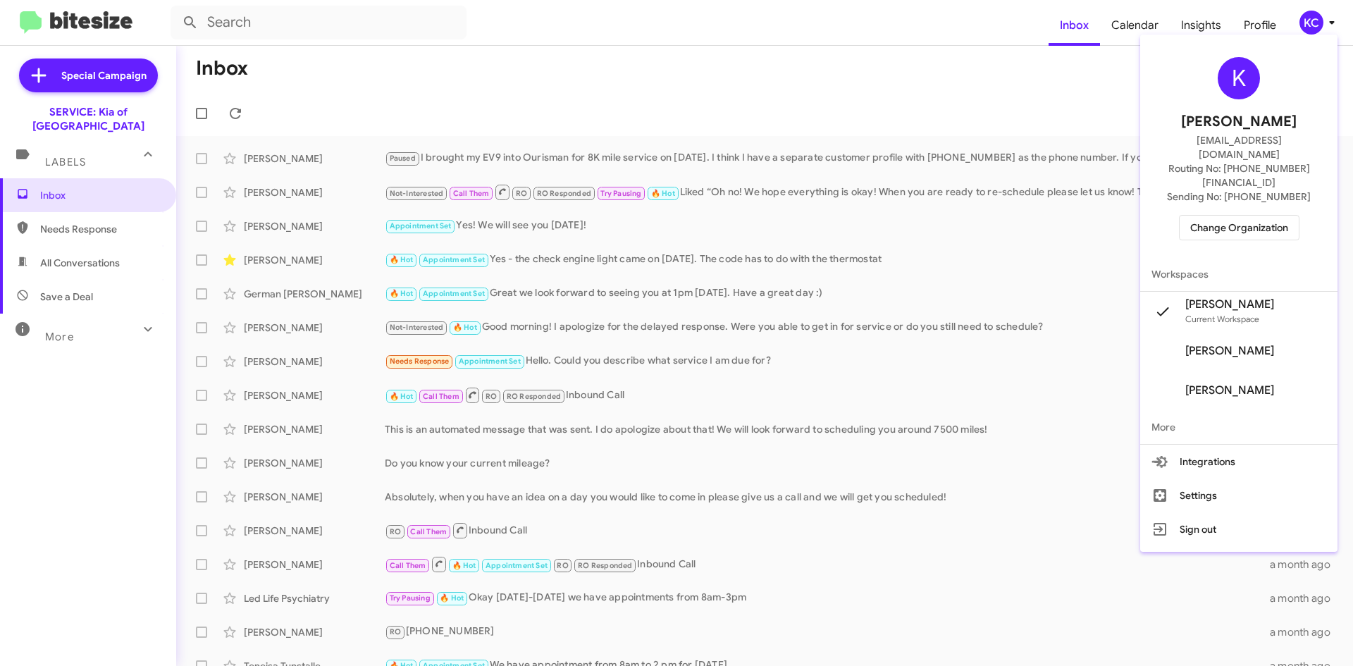
click at [1197, 215] on button "Change Organization" at bounding box center [1239, 227] width 120 height 25
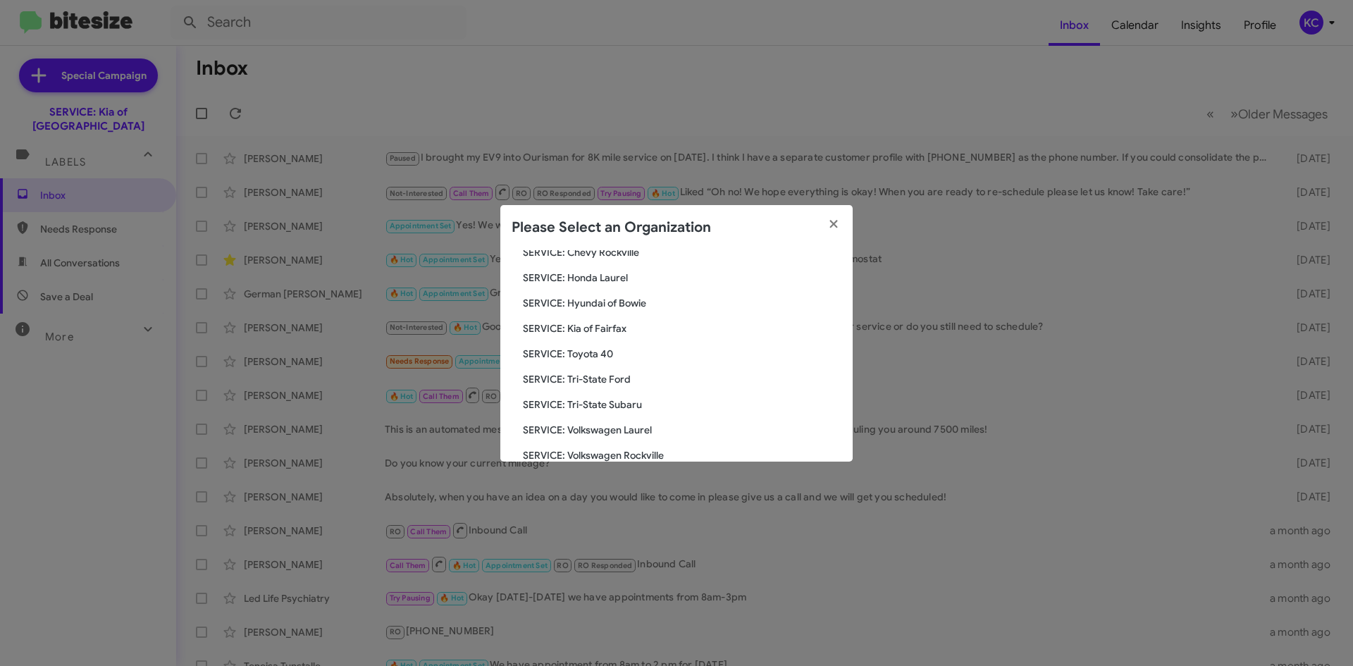
scroll to position [235, 0]
click at [615, 330] on span "SERVICE: Toyota 40" at bounding box center [682, 330] width 318 height 14
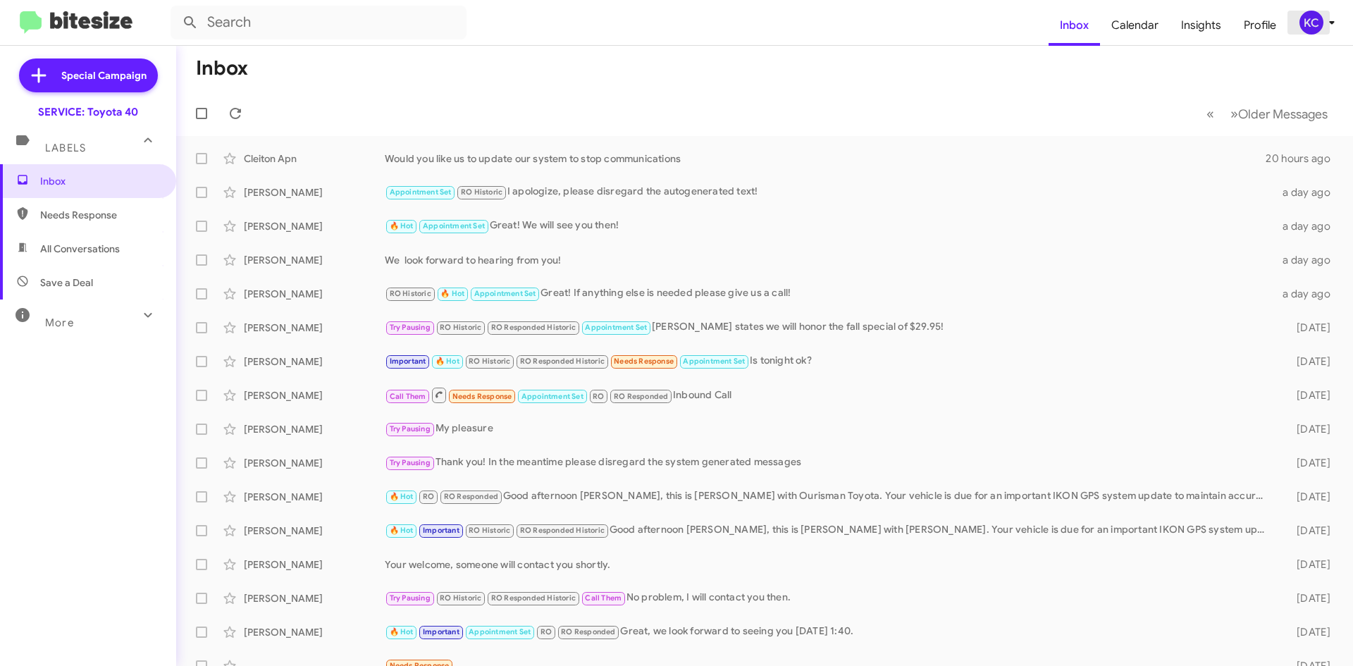
click at [1302, 23] on div "KC" at bounding box center [1311, 23] width 24 height 24
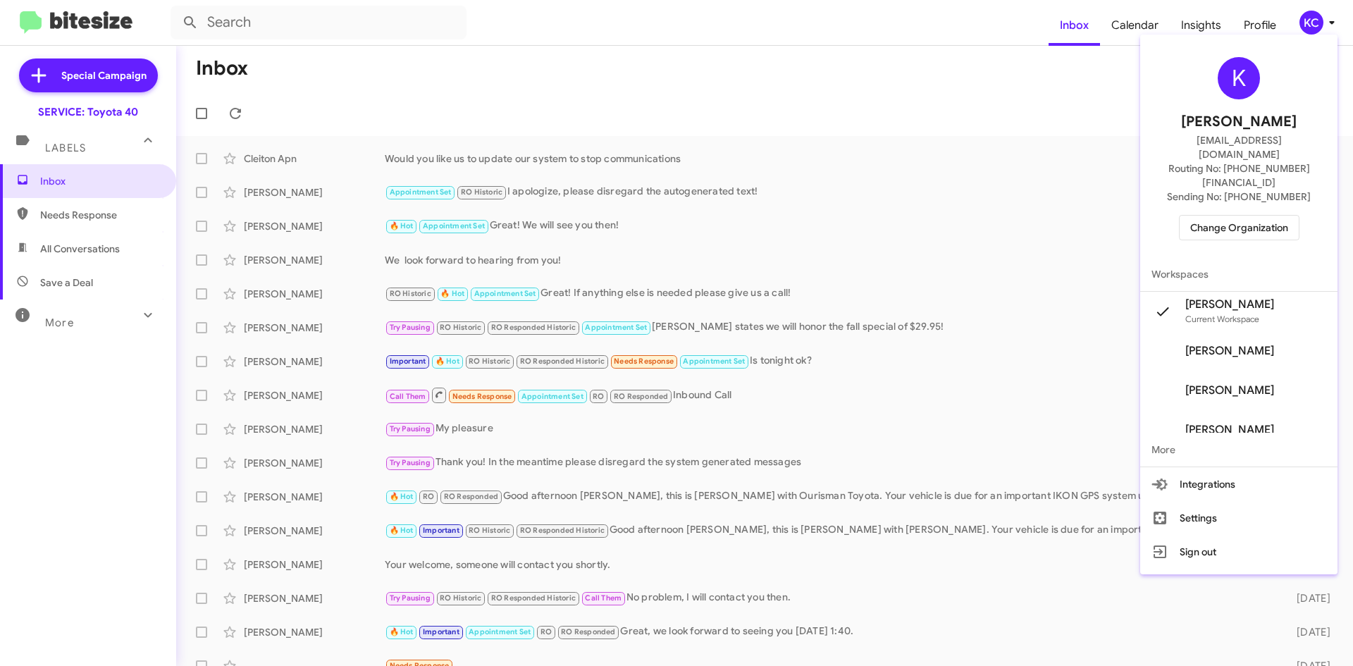
click at [1236, 183] on div "K [PERSON_NAME] [EMAIL_ADDRESS][DOMAIN_NAME] Routing No: [PHONE_NUMBER][FINANCI…" at bounding box center [1238, 148] width 197 height 217
click at [1236, 216] on span "Change Organization" at bounding box center [1239, 228] width 98 height 24
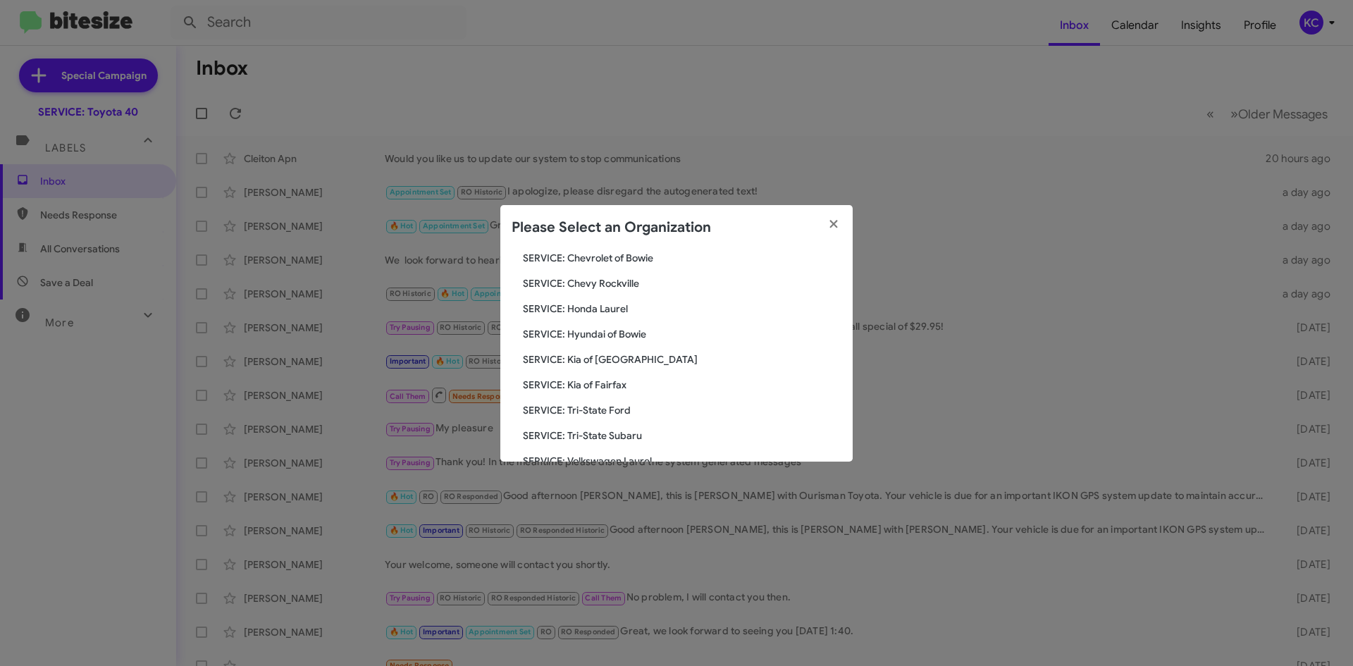
scroll to position [211, 0]
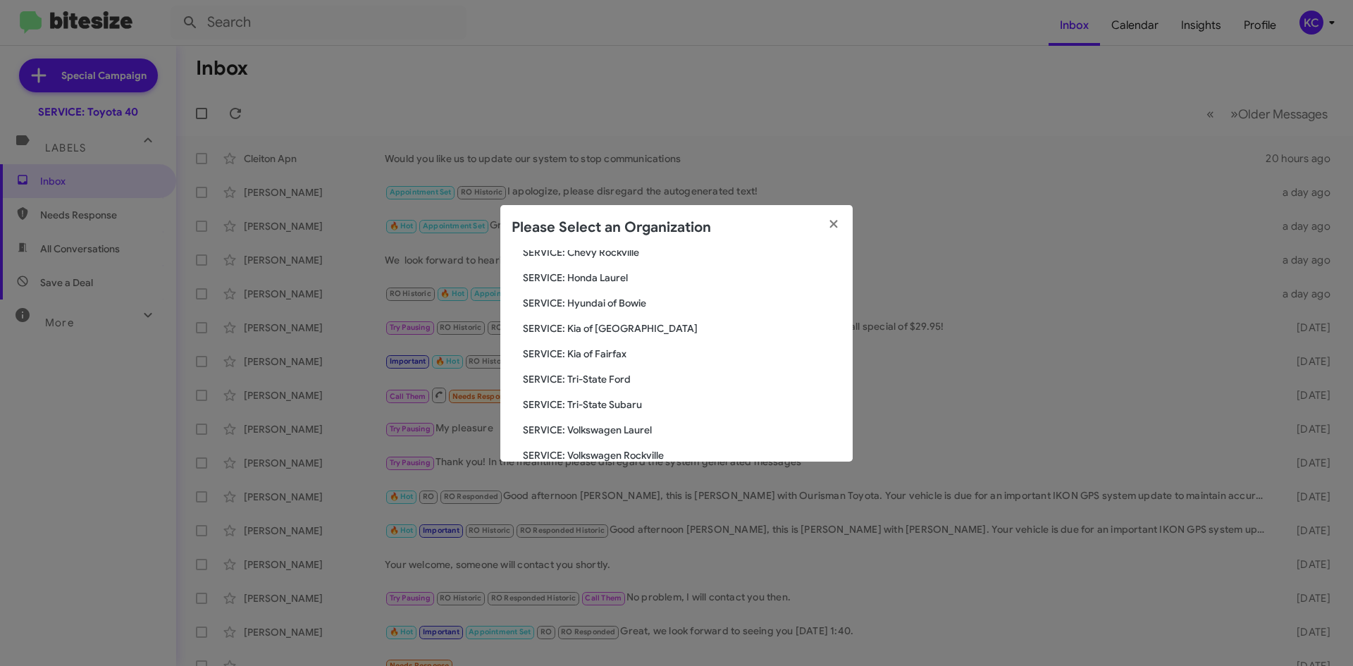
click at [624, 403] on span "SERVICE: Tri-State Subaru" at bounding box center [682, 404] width 318 height 14
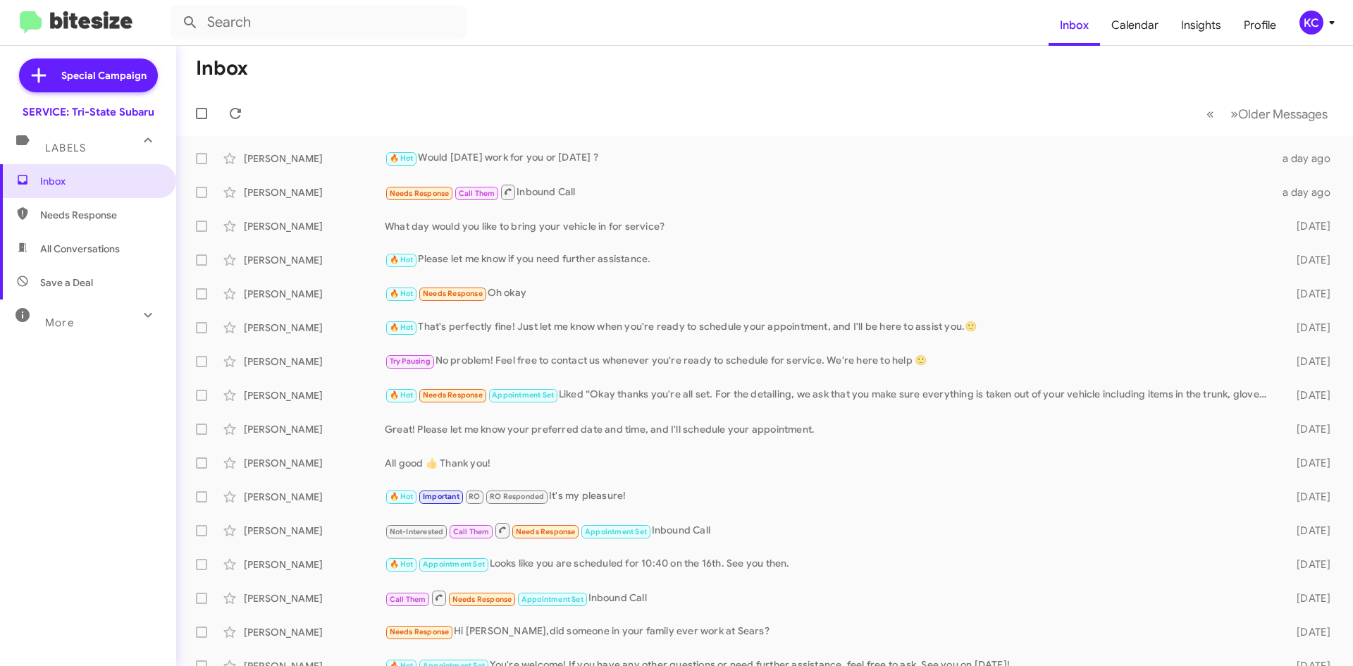
click at [1314, 25] on div "KC" at bounding box center [1311, 23] width 24 height 24
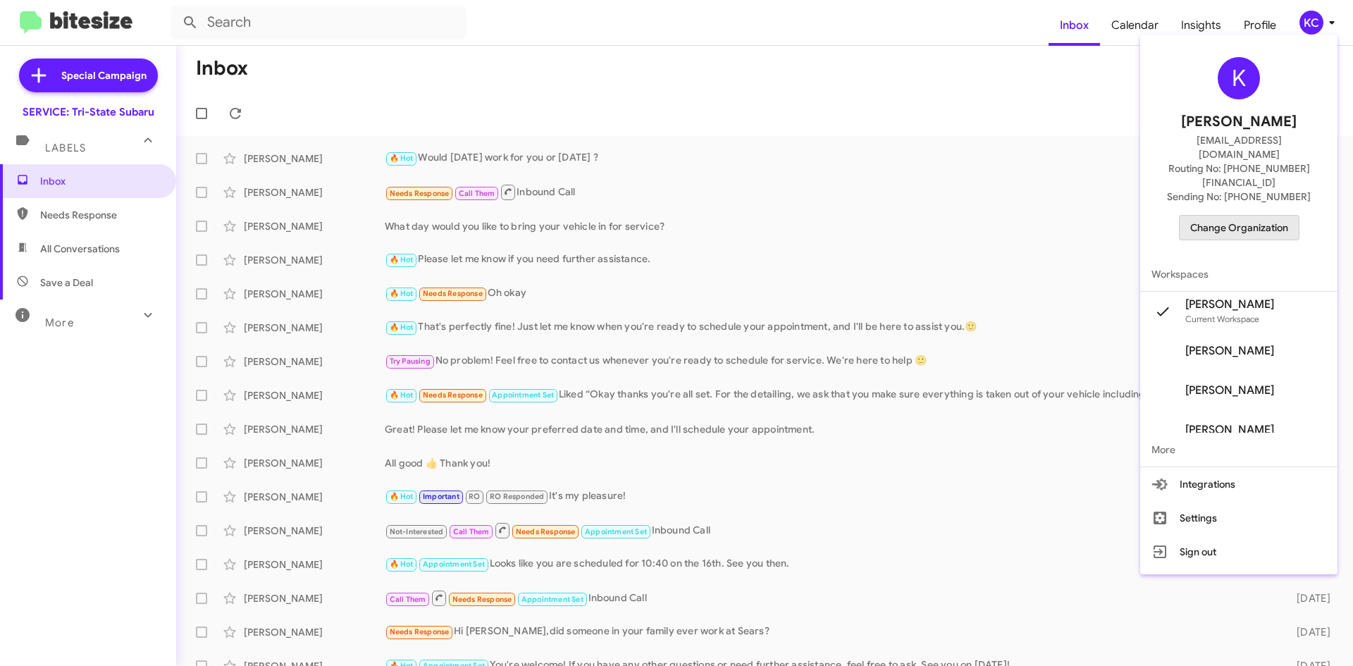
click at [1261, 216] on span "Change Organization" at bounding box center [1239, 228] width 98 height 24
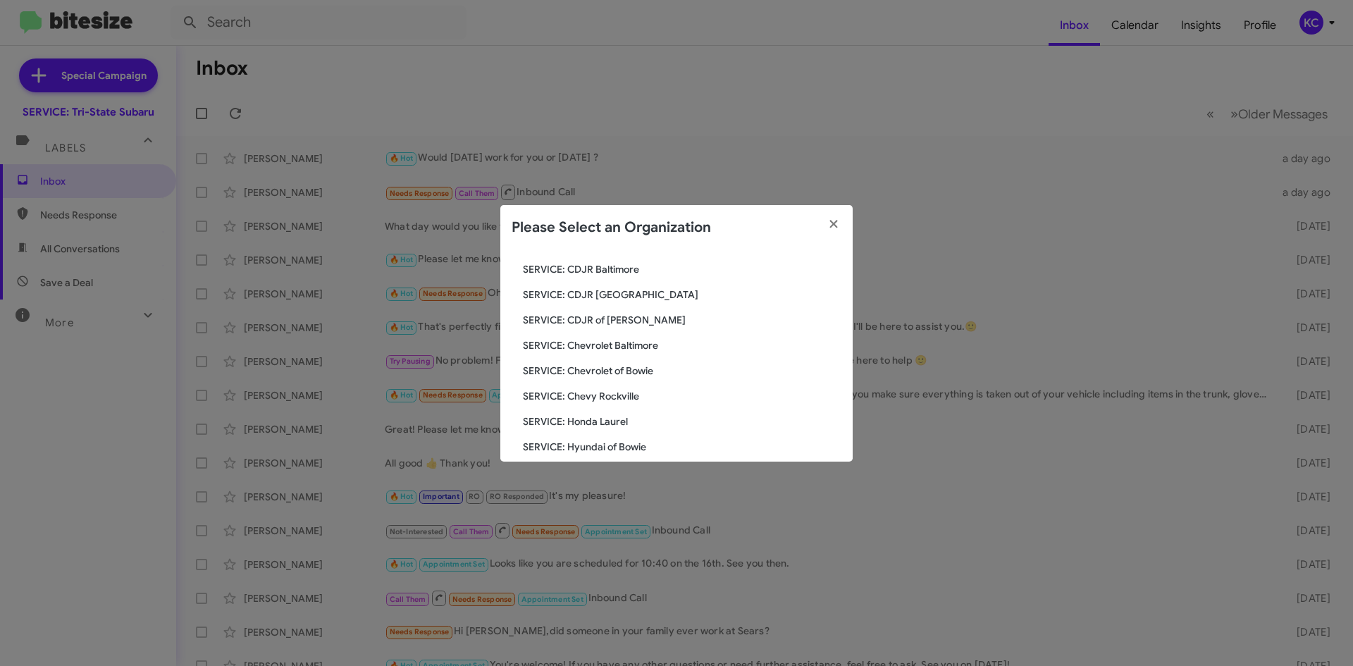
scroll to position [211, 0]
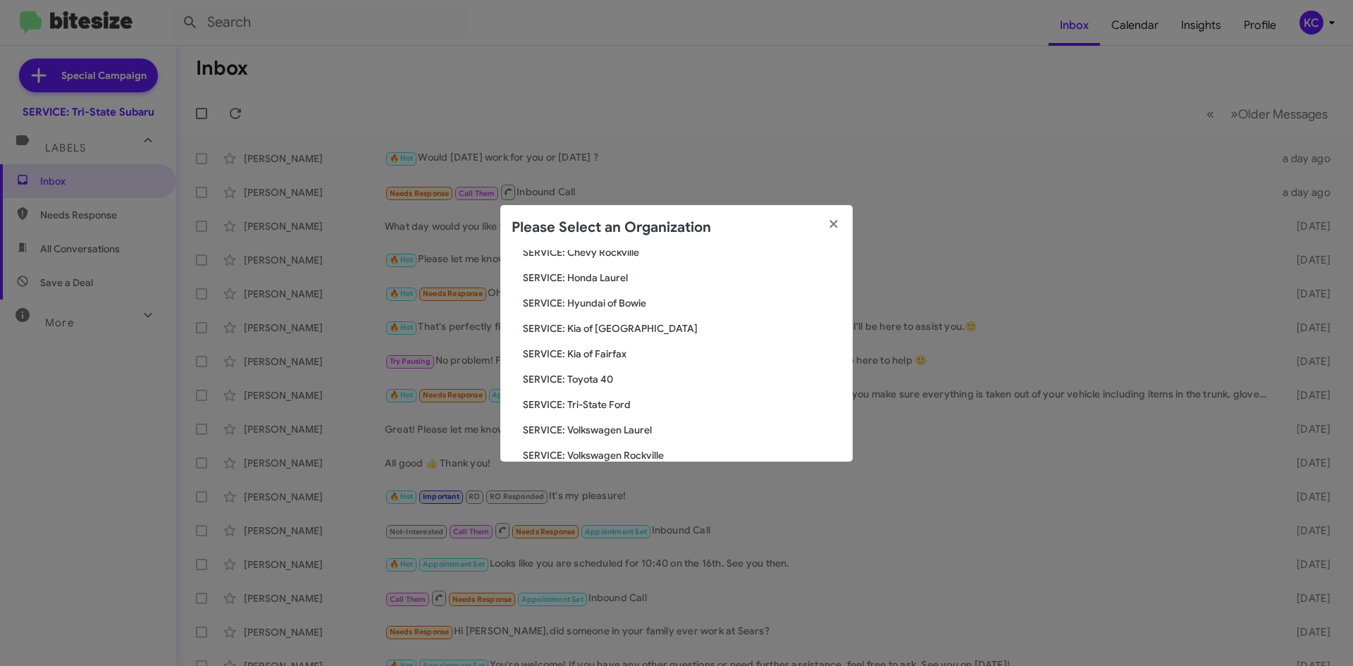
click at [595, 427] on span "SERVICE: Volkswagen Laurel" at bounding box center [682, 430] width 318 height 14
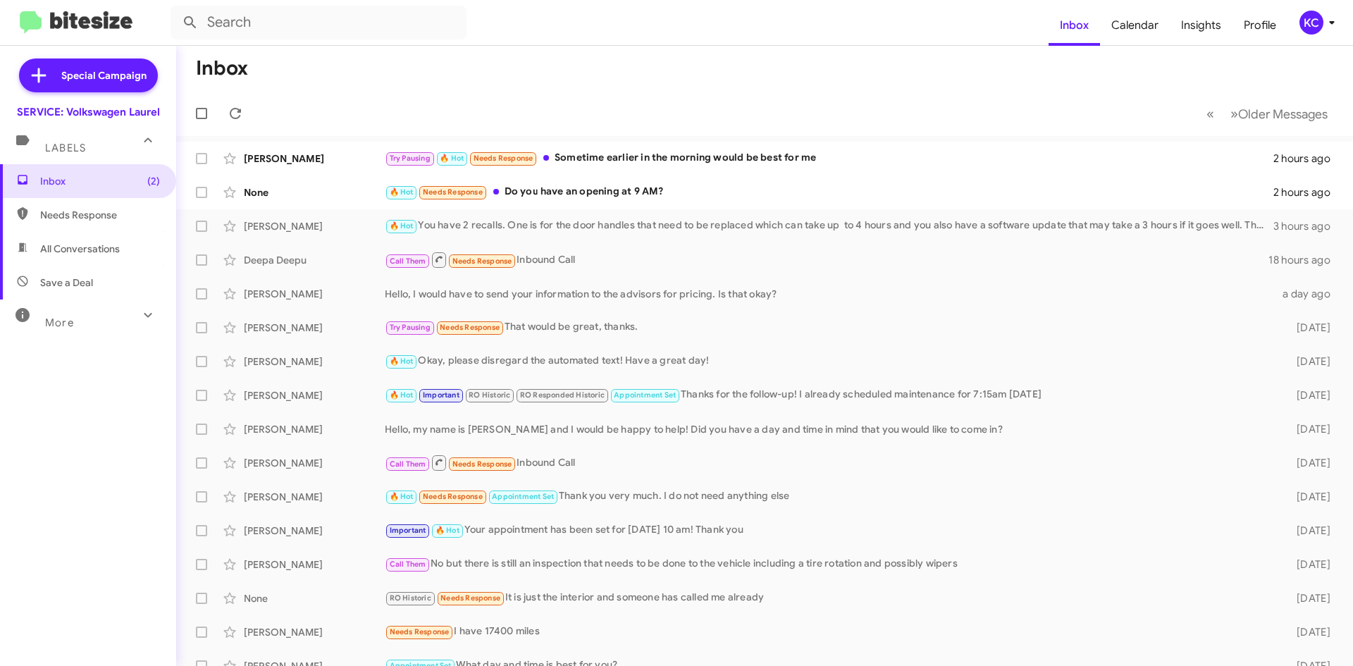
click at [1305, 30] on div "KC" at bounding box center [1311, 23] width 24 height 24
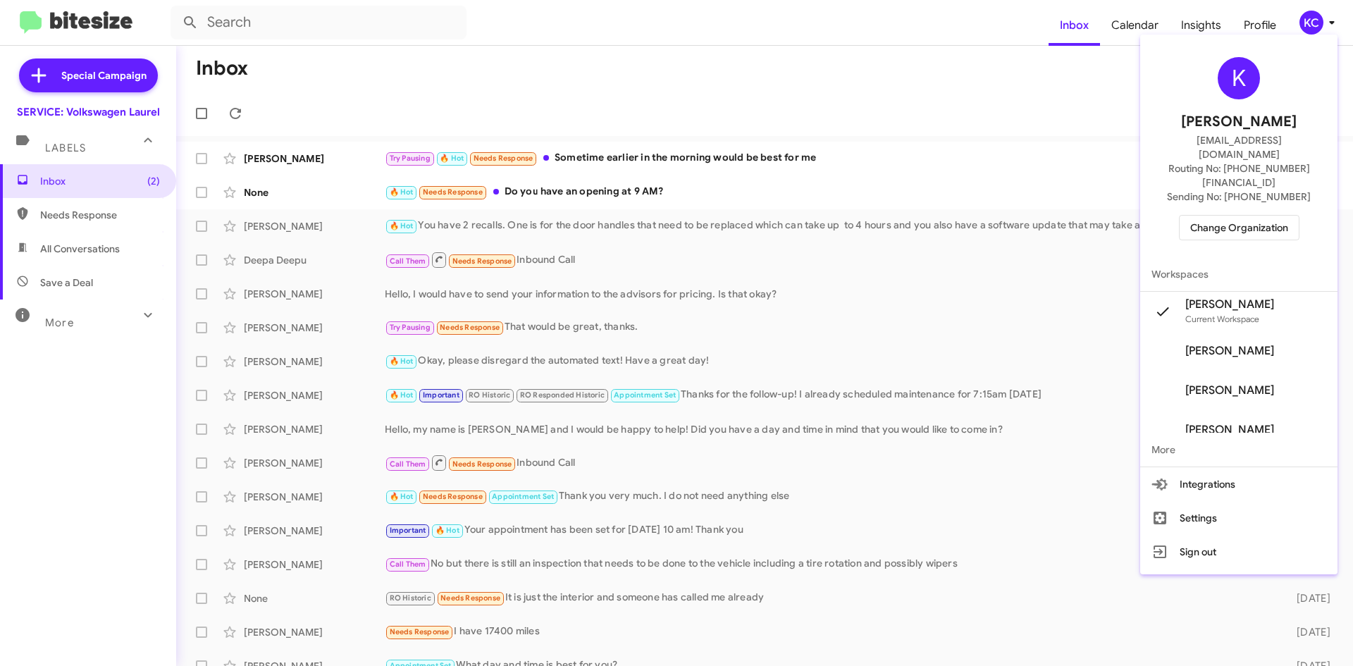
click at [1267, 216] on span "Change Organization" at bounding box center [1239, 228] width 98 height 24
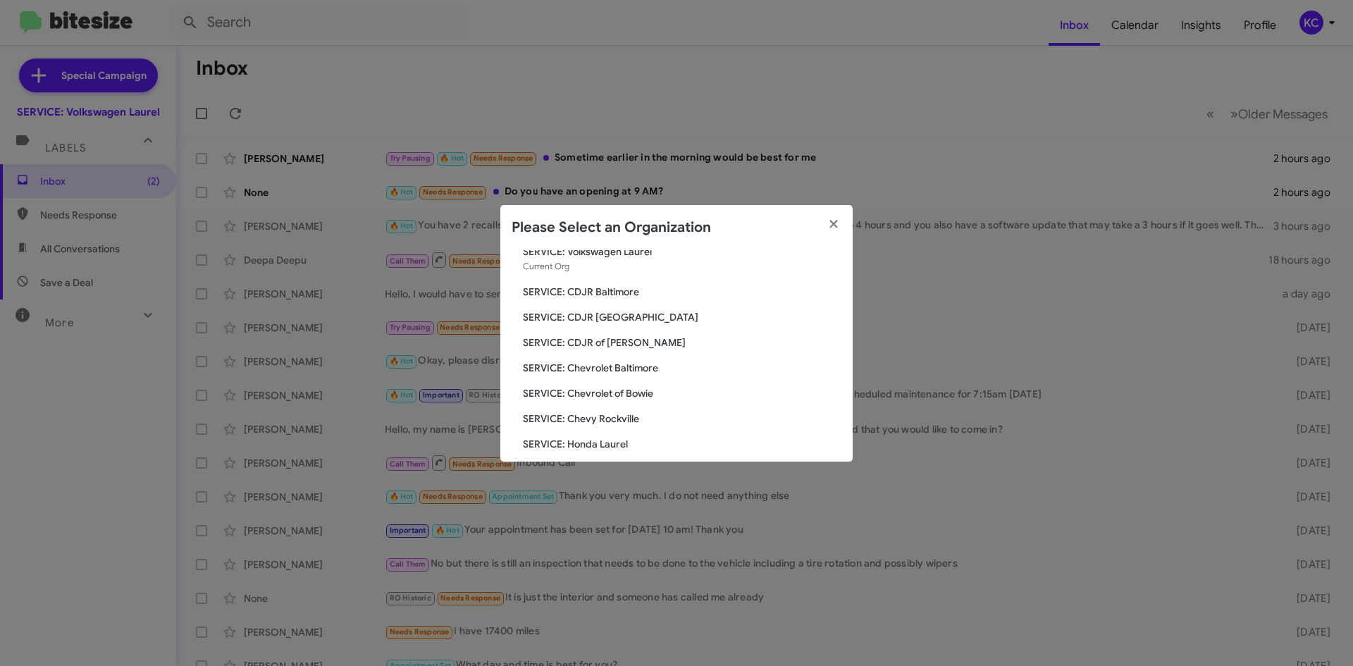
scroll to position [70, 0]
click at [600, 368] on span "SERVICE: Chevrolet of Bowie" at bounding box center [682, 368] width 318 height 14
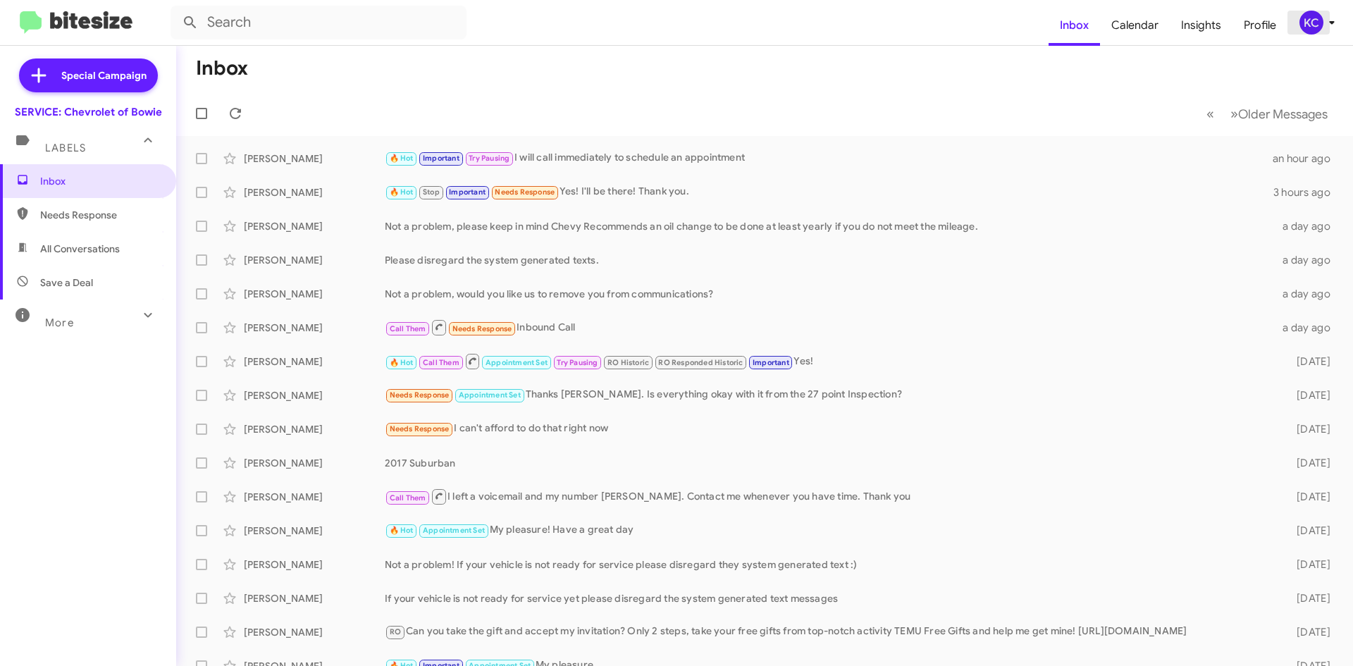
click at [1315, 13] on div "KC" at bounding box center [1311, 23] width 24 height 24
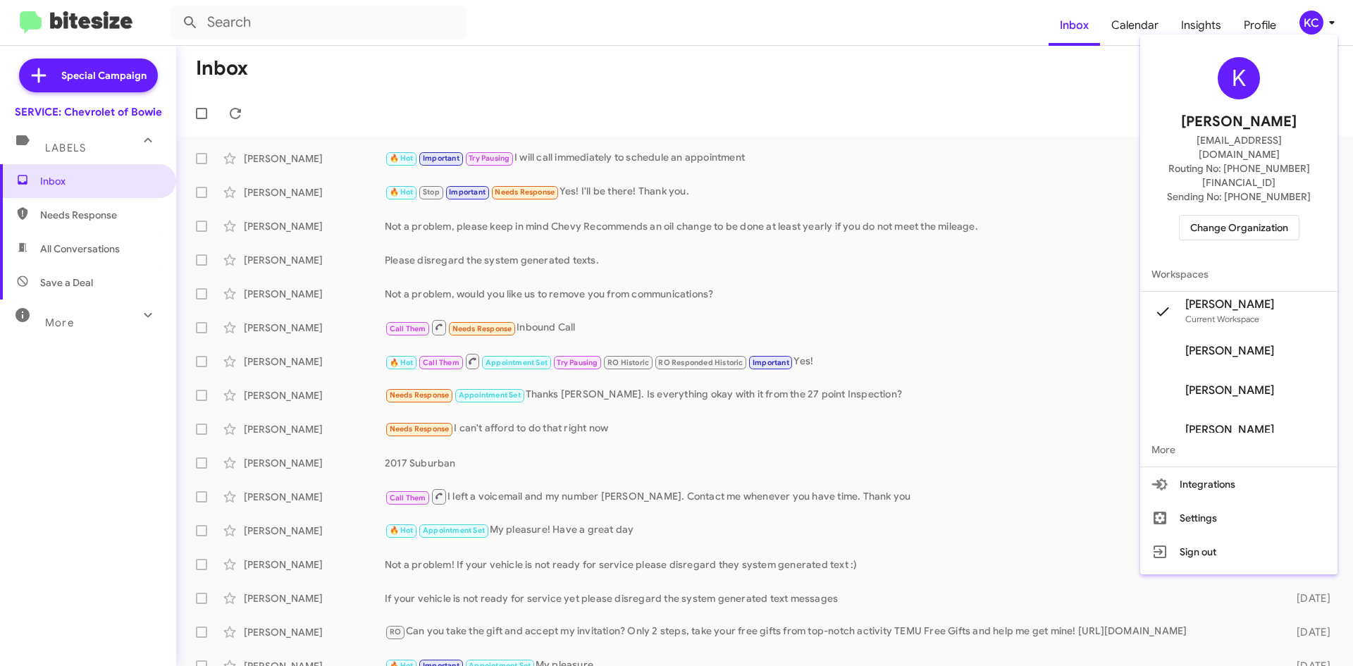
click at [1234, 216] on span "Change Organization" at bounding box center [1239, 228] width 98 height 24
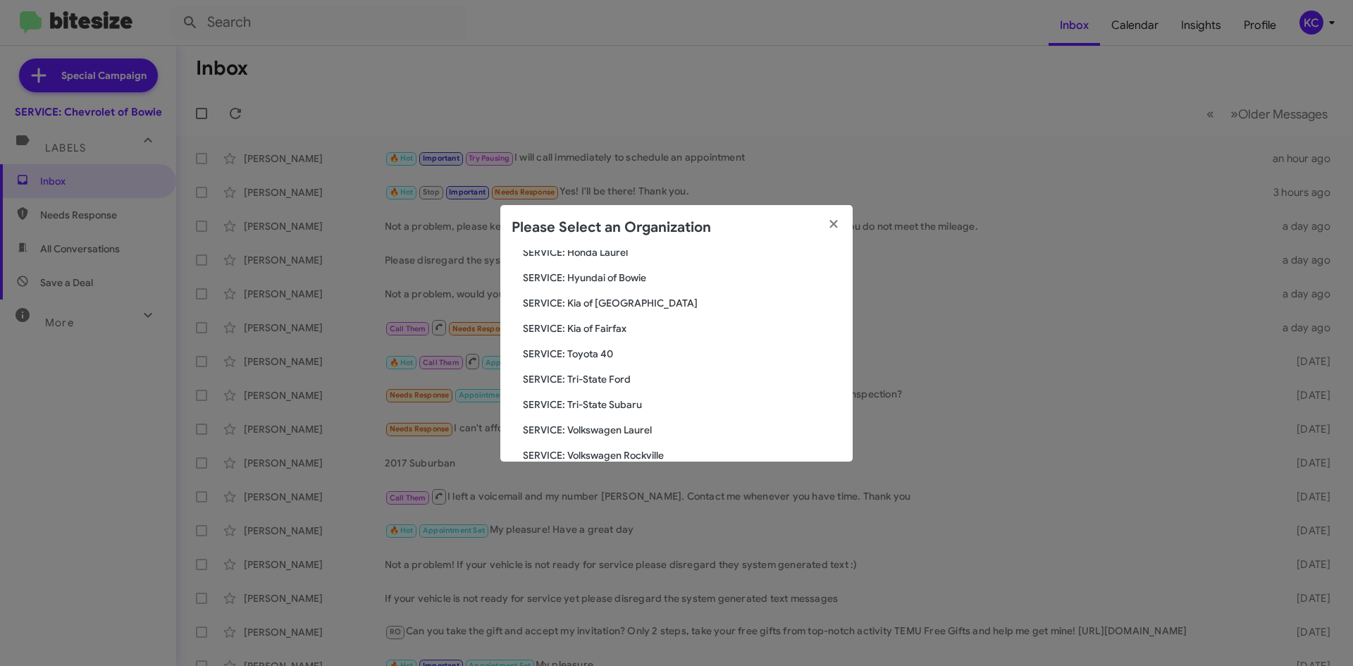
scroll to position [235, 0]
click at [627, 400] on span "SERVICE: Volkswagen Laurel" at bounding box center [682, 406] width 318 height 14
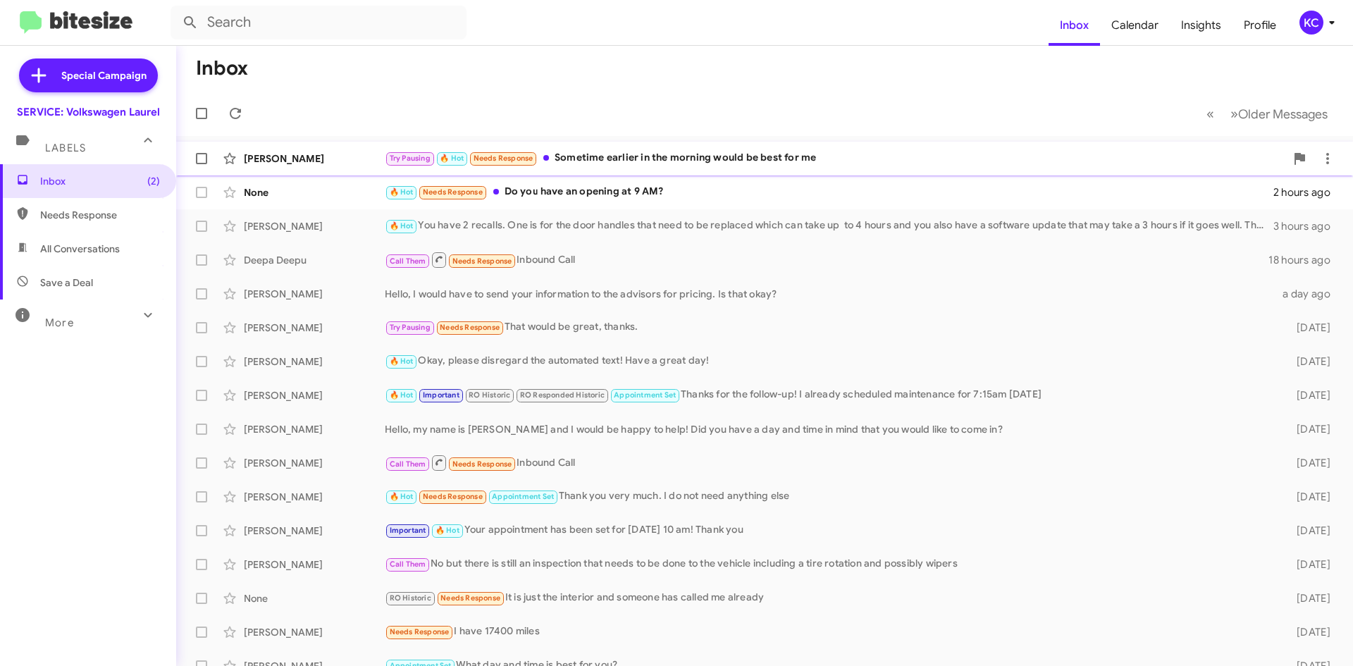
click at [586, 163] on div "Try Pausing 🔥 Hot Needs Response Sometime earlier in the morning would be best …" at bounding box center [835, 158] width 900 height 16
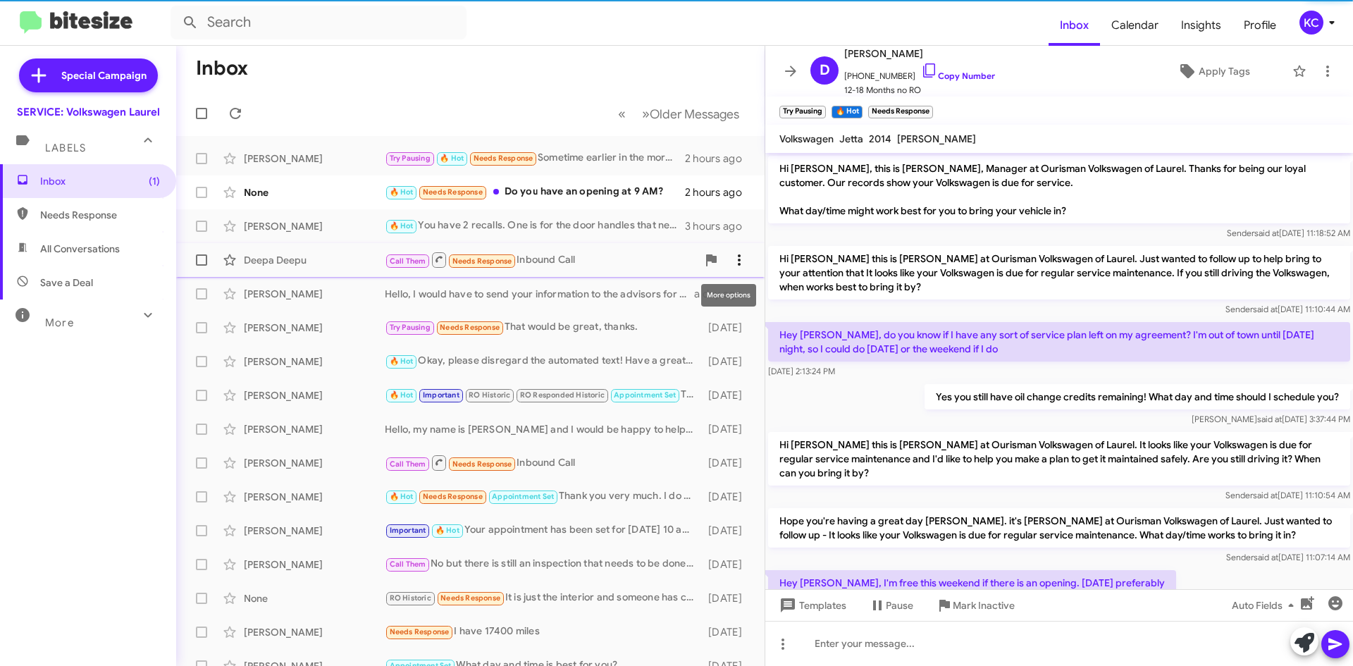
scroll to position [219, 0]
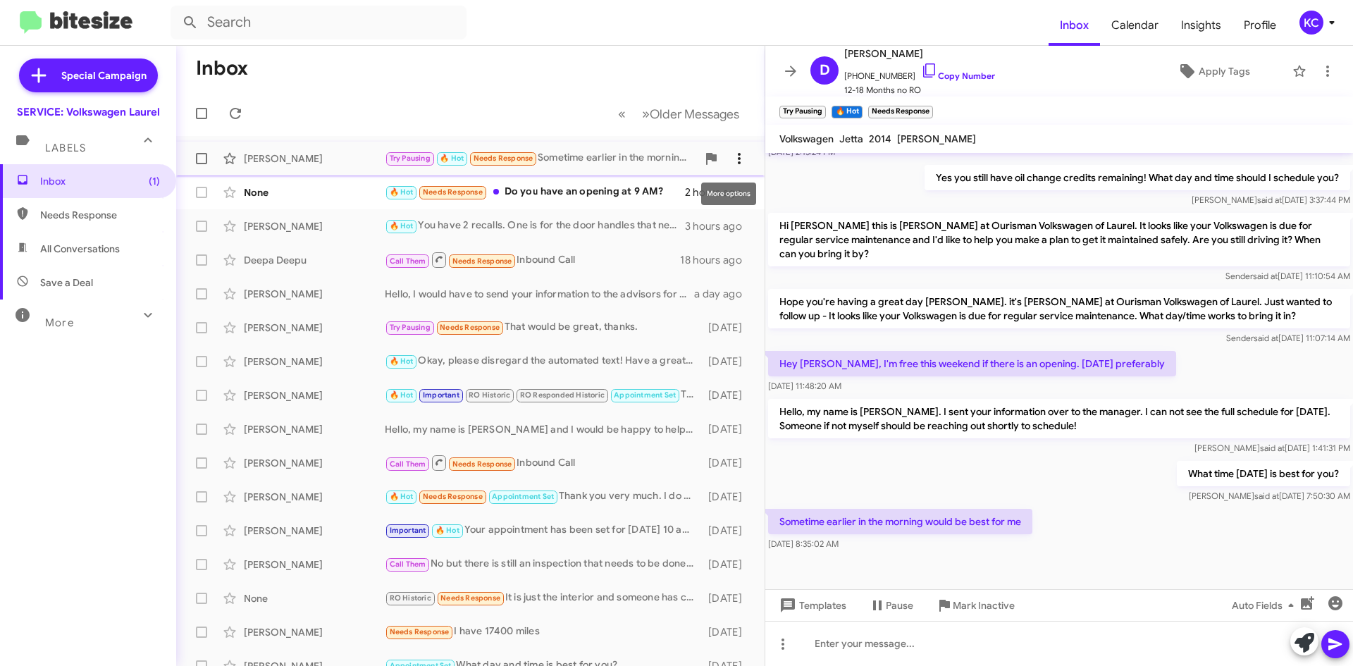
click at [731, 155] on icon at bounding box center [739, 158] width 17 height 17
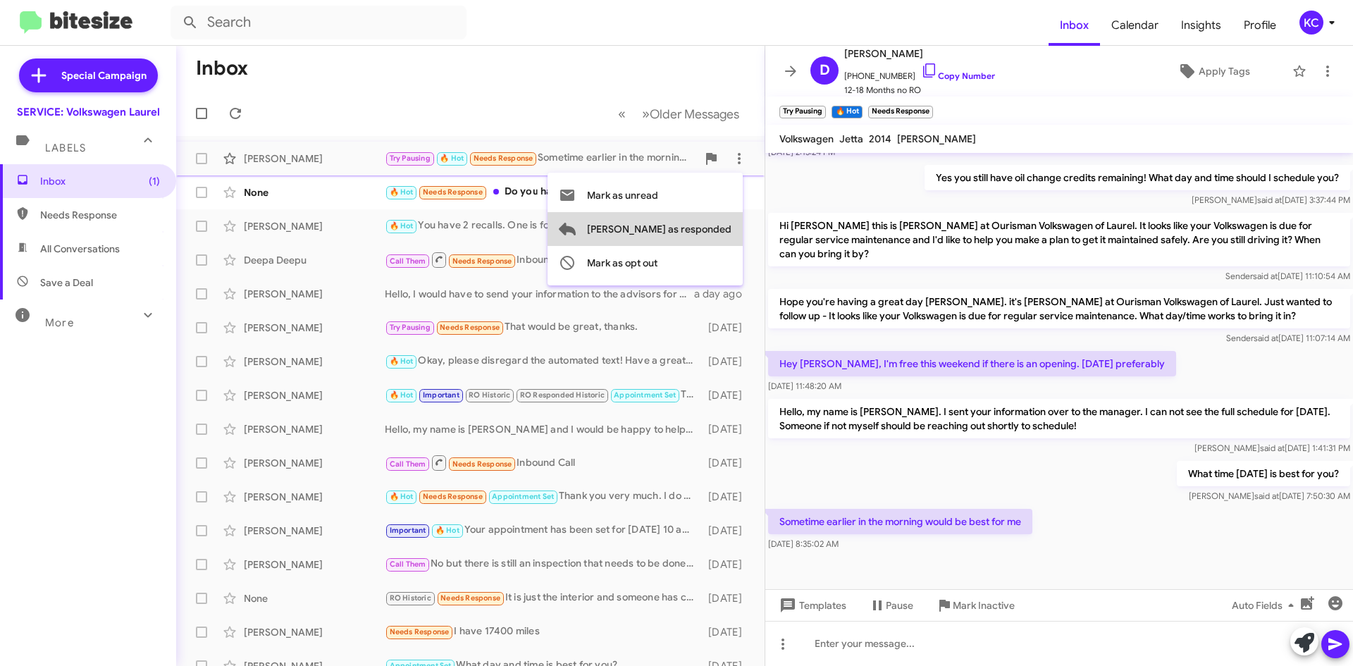
click at [714, 239] on span "Mark as responded" at bounding box center [659, 229] width 144 height 34
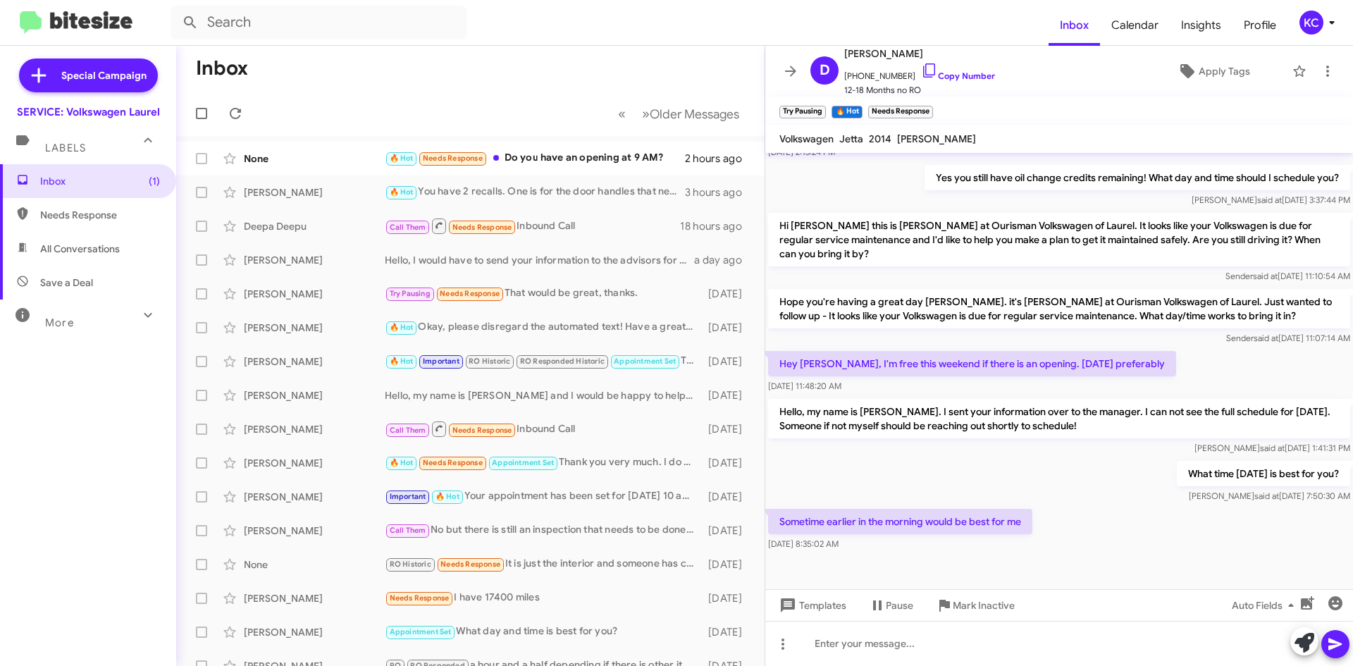
click at [99, 242] on span "All Conversations" at bounding box center [80, 249] width 80 height 14
type input "in:all-conversations"
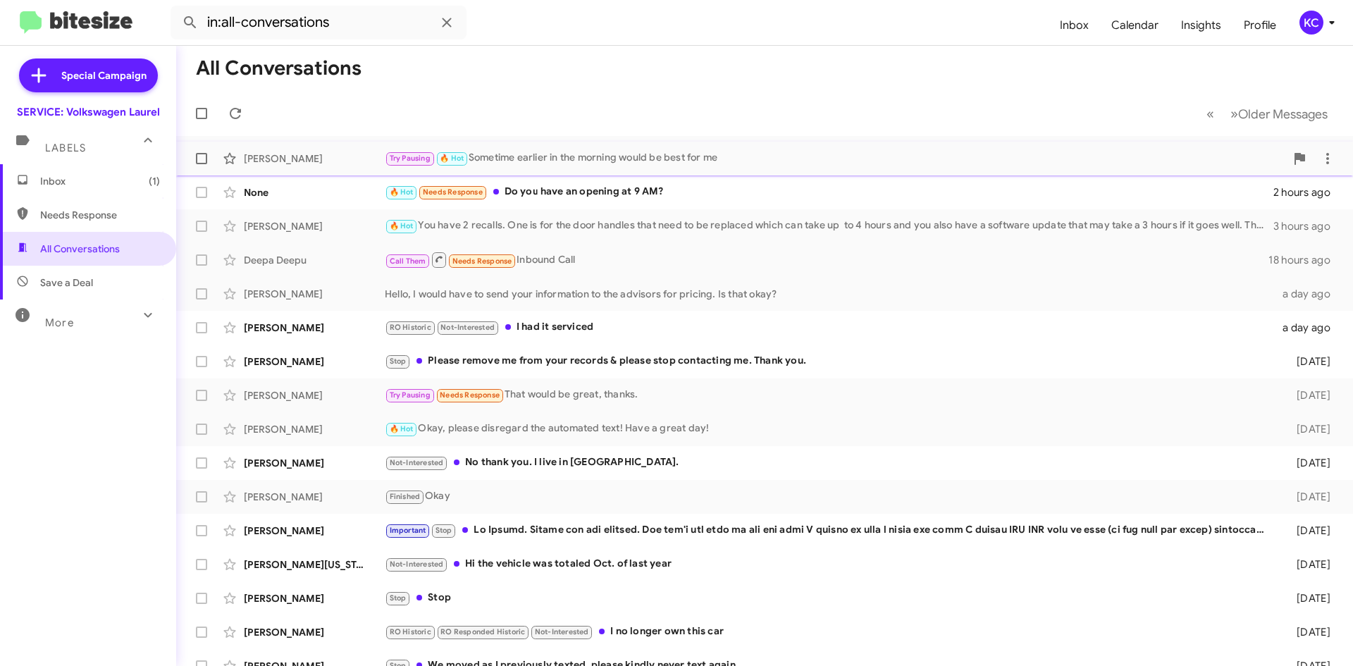
click at [561, 156] on div "Try Pausing 🔥 Hot Sometime earlier in the morning would be best for me" at bounding box center [835, 158] width 900 height 16
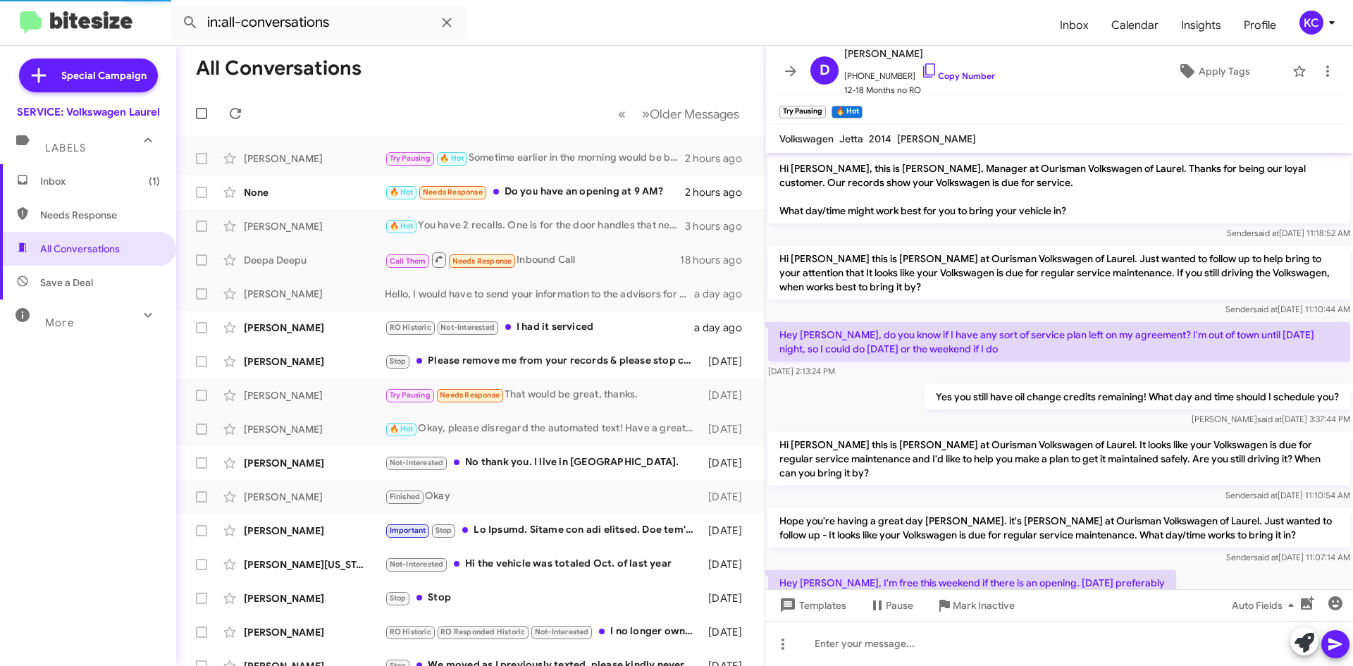
scroll to position [219, 0]
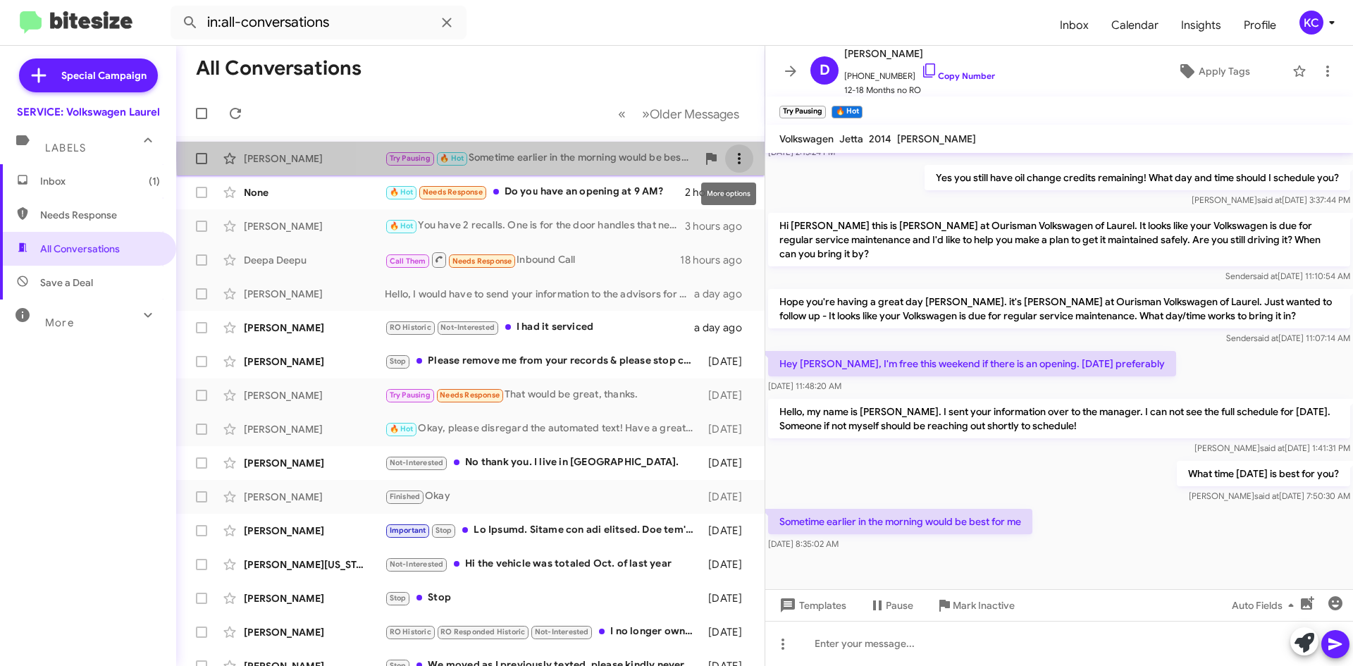
click at [731, 156] on icon at bounding box center [739, 158] width 17 height 17
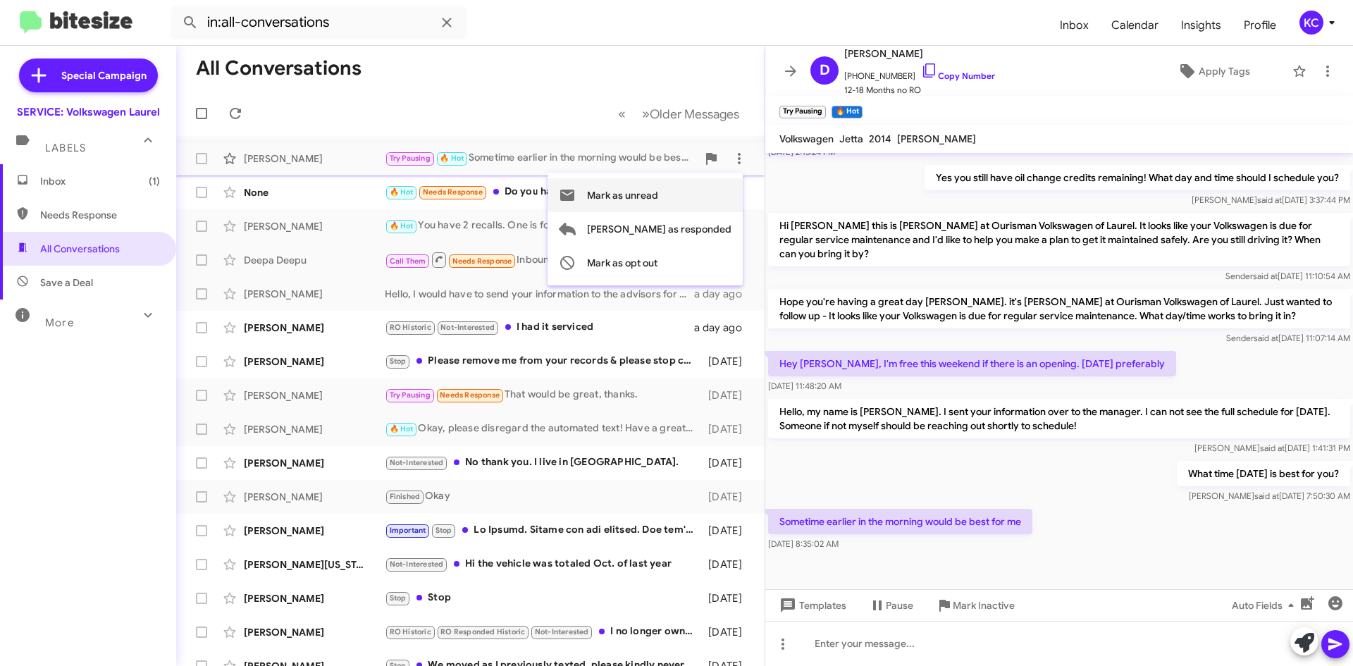
click at [718, 190] on button "Mark as unread" at bounding box center [644, 195] width 195 height 34
click at [56, 178] on span "Inbox (2)" at bounding box center [100, 181] width 120 height 14
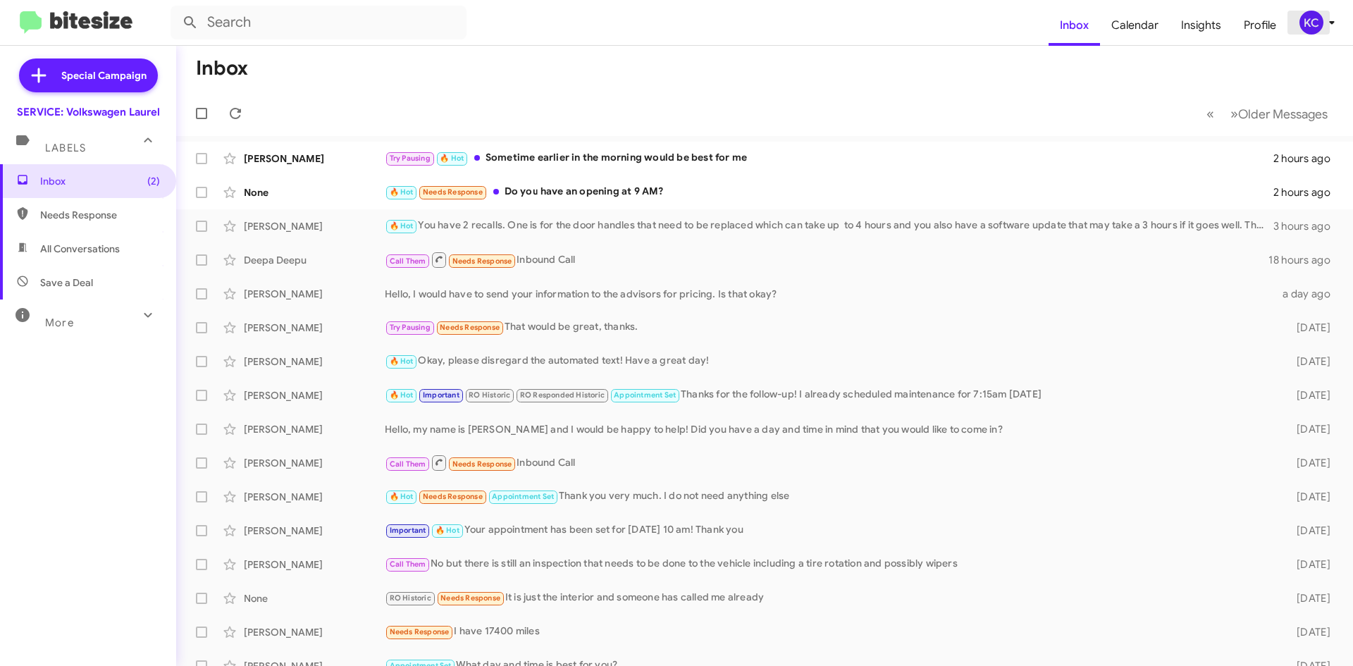
click at [1305, 25] on div "KC" at bounding box center [1311, 23] width 24 height 24
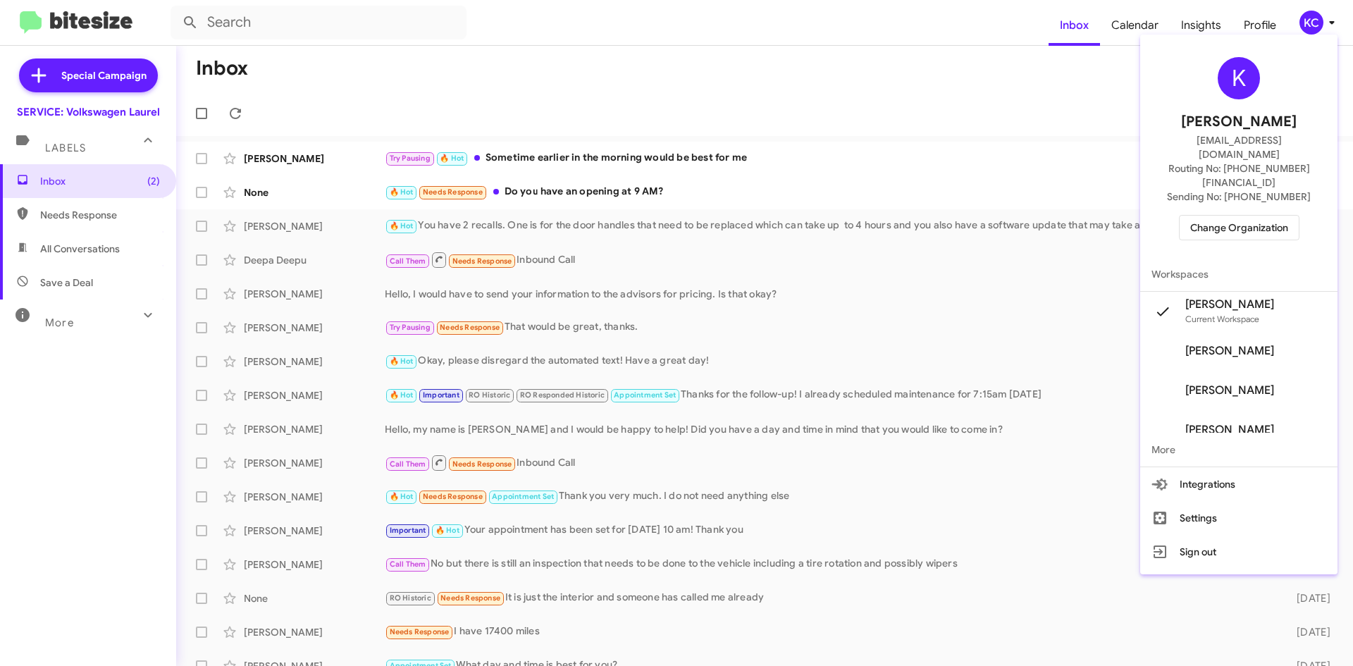
click at [1272, 216] on span "Change Organization" at bounding box center [1239, 228] width 98 height 24
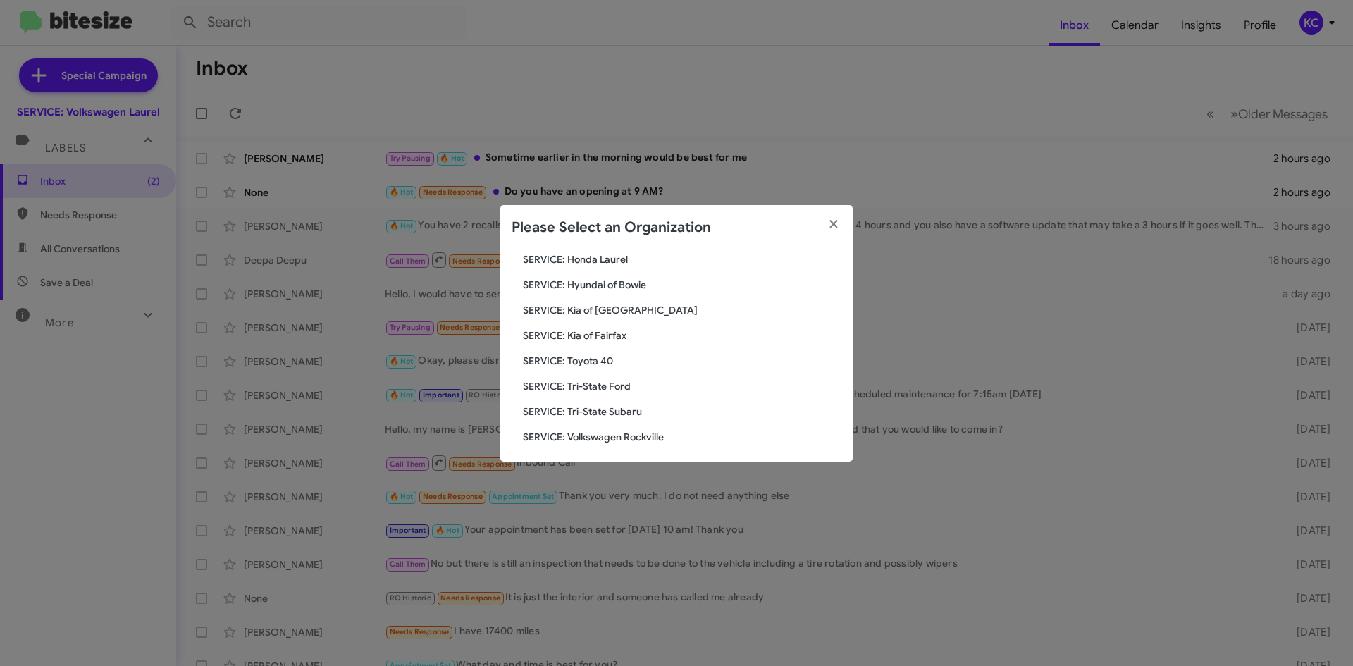
scroll to position [235, 0]
click at [633, 431] on span "SERVICE: Volkswagen Rockville" at bounding box center [682, 432] width 318 height 14
